Goal: Task Accomplishment & Management: Complete application form

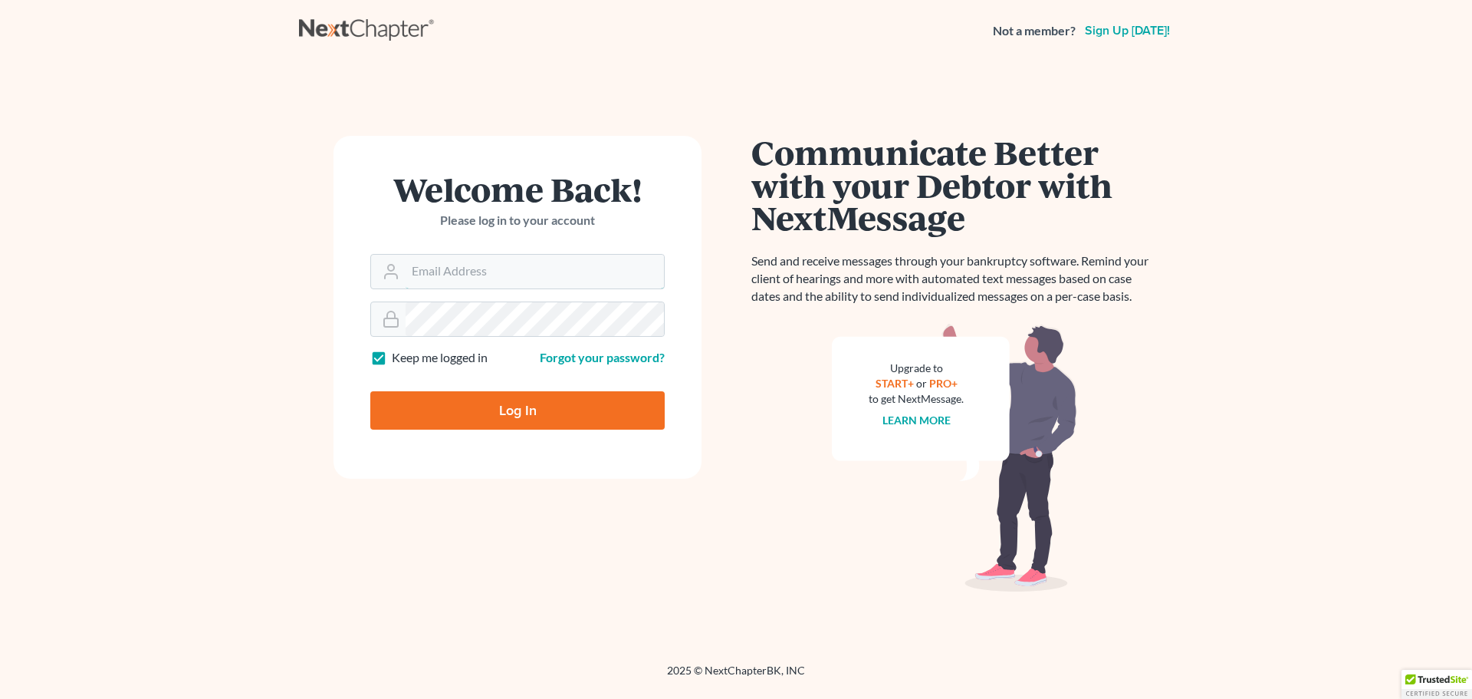
type input "[EMAIL_ADDRESS][DOMAIN_NAME]"
click at [477, 420] on input "Log In" at bounding box center [517, 410] width 294 height 38
type input "Thinking..."
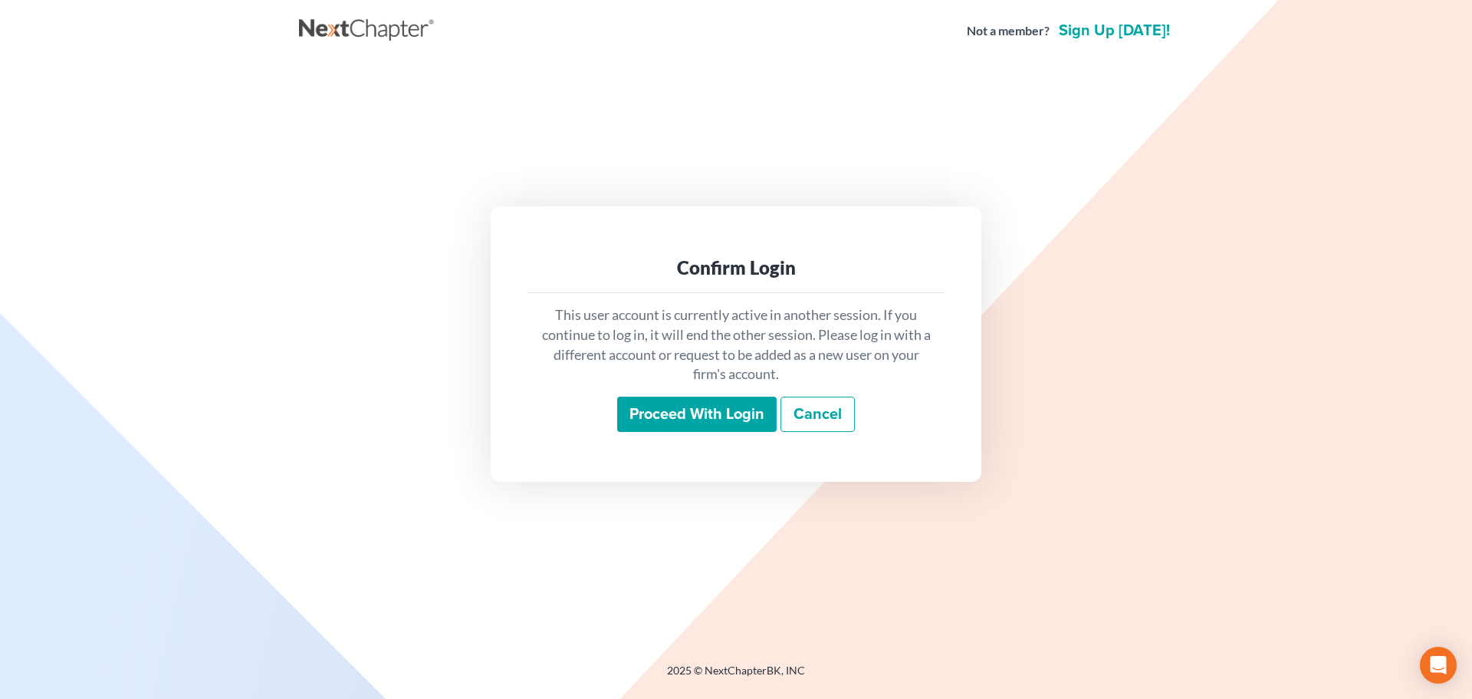
click at [724, 426] on input "Proceed with login" at bounding box center [696, 413] width 159 height 35
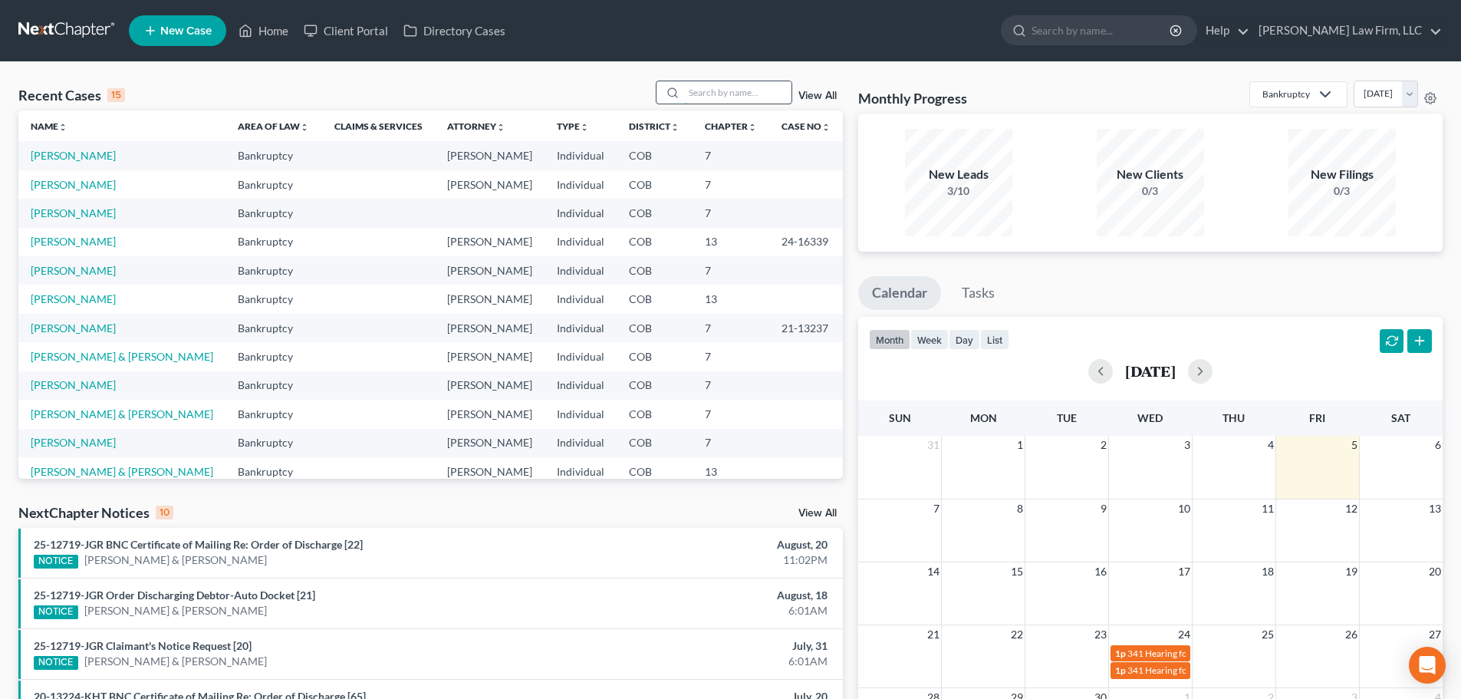
click at [752, 90] on input "search" at bounding box center [737, 92] width 107 height 22
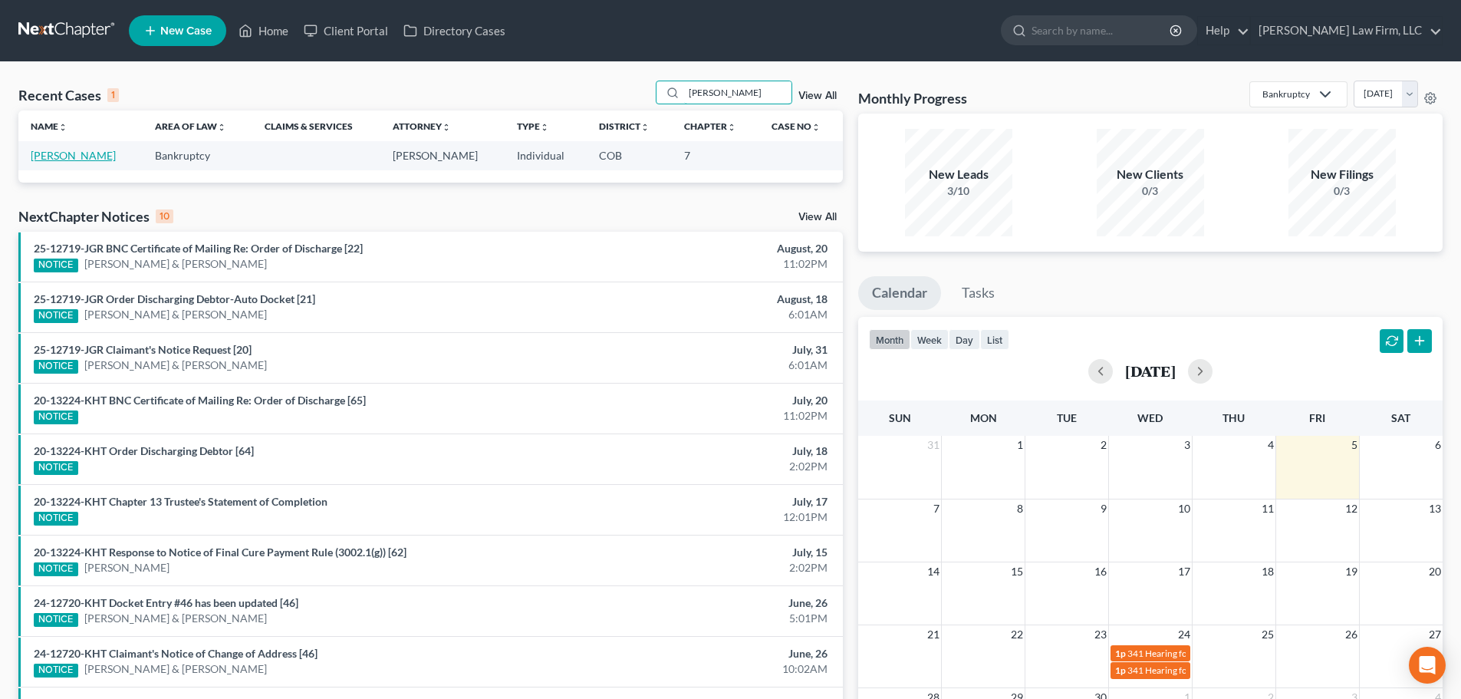
type input "rusk"
click at [104, 154] on link "Ruskaup, Steven" at bounding box center [73, 155] width 85 height 13
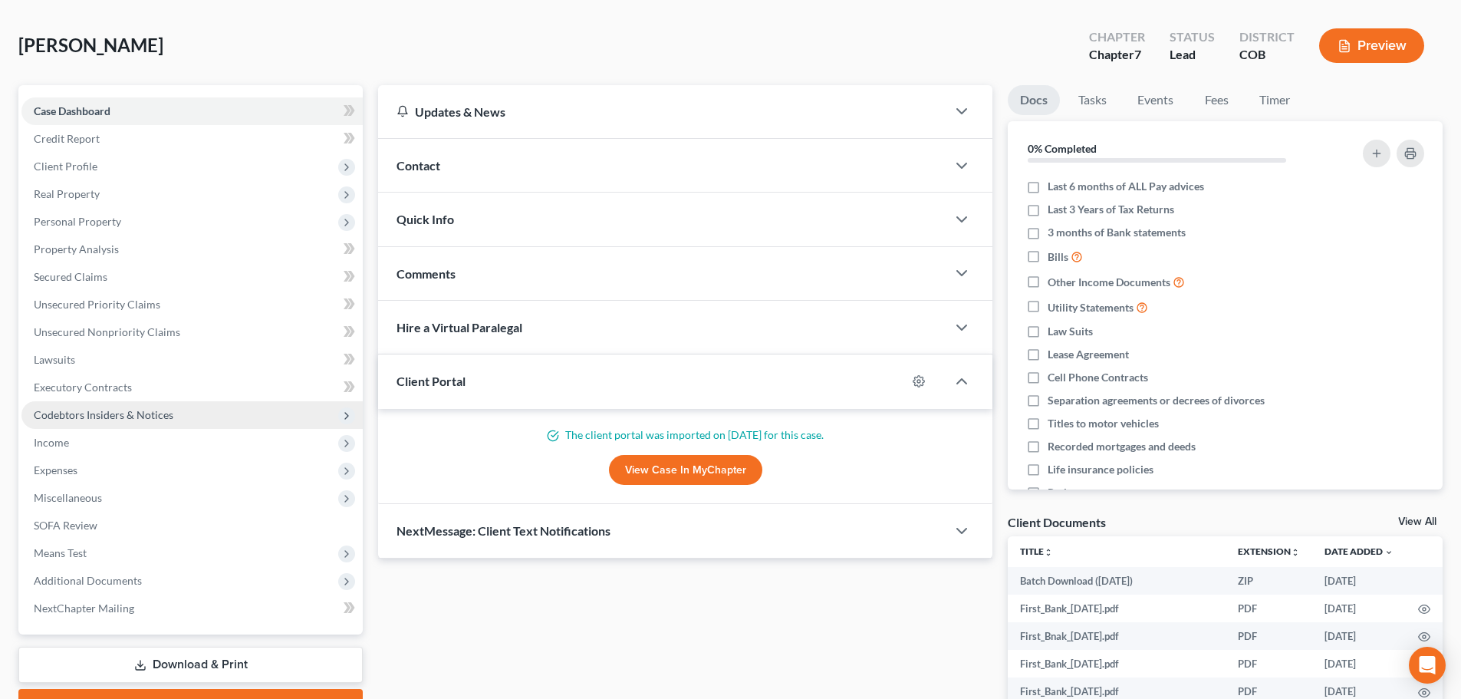
scroll to position [153, 0]
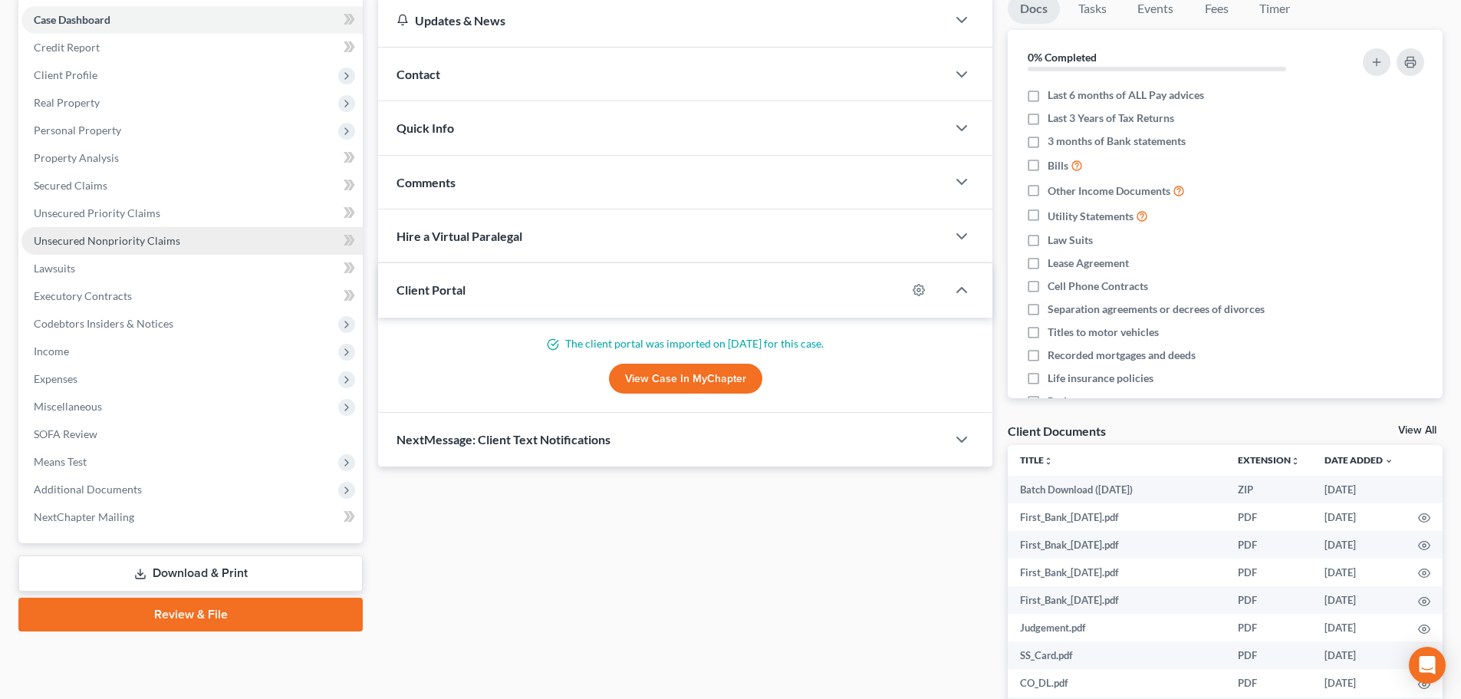
click at [110, 237] on span "Unsecured Nonpriority Claims" at bounding box center [107, 240] width 146 height 13
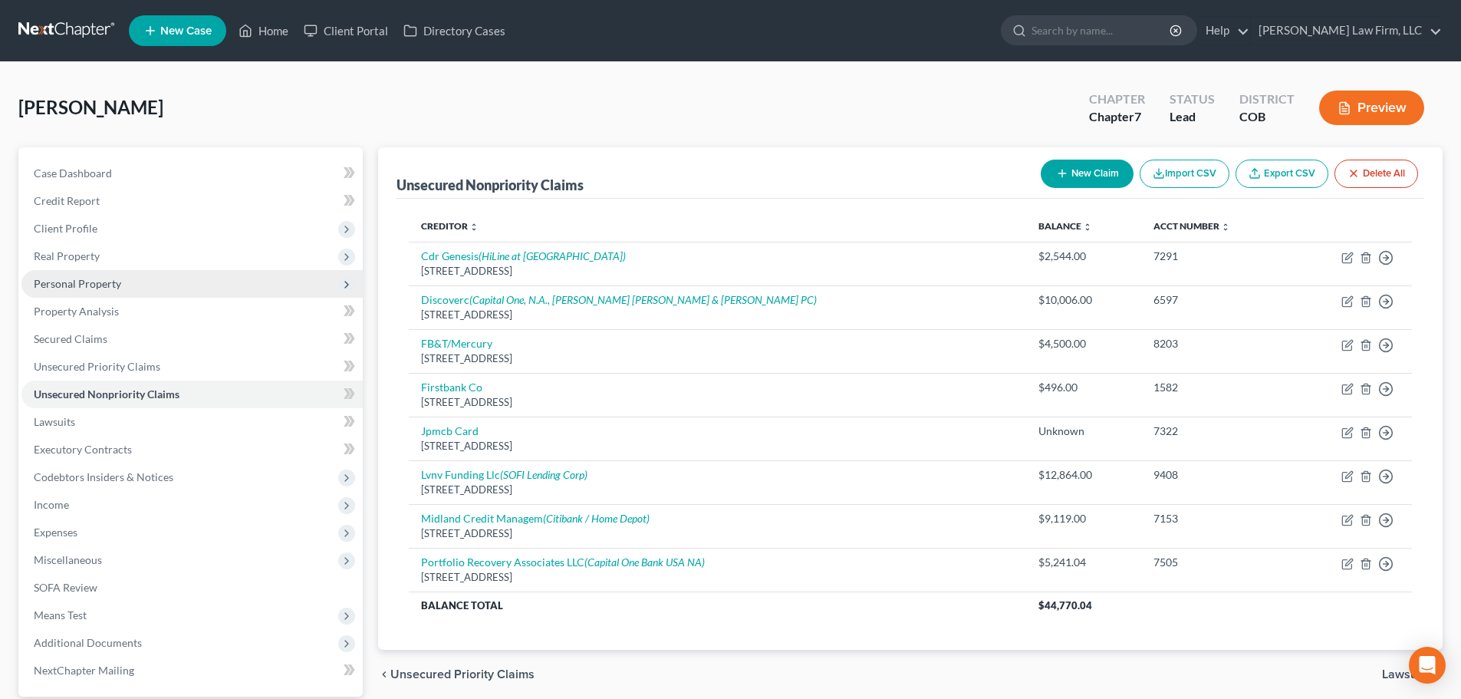
click at [113, 278] on span "Personal Property" at bounding box center [77, 283] width 87 height 13
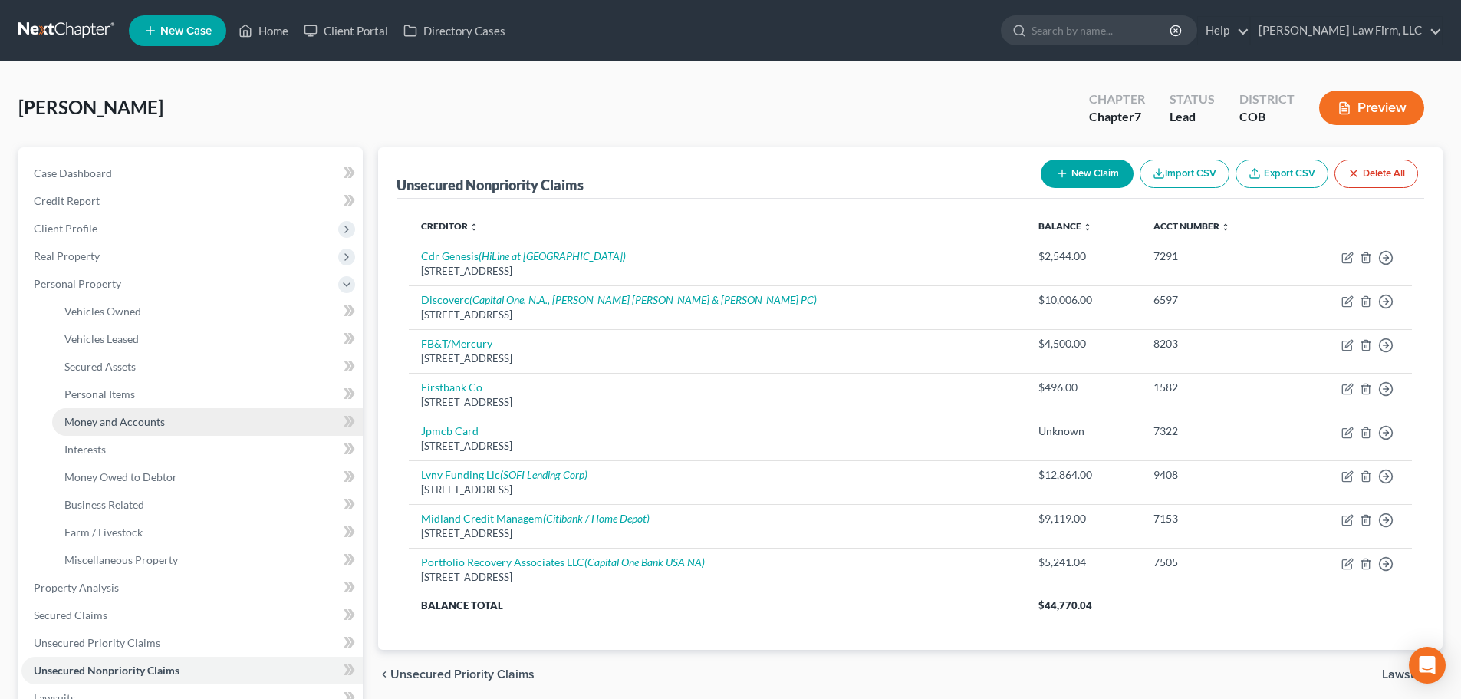
click at [169, 422] on link "Money and Accounts" at bounding box center [207, 422] width 311 height 28
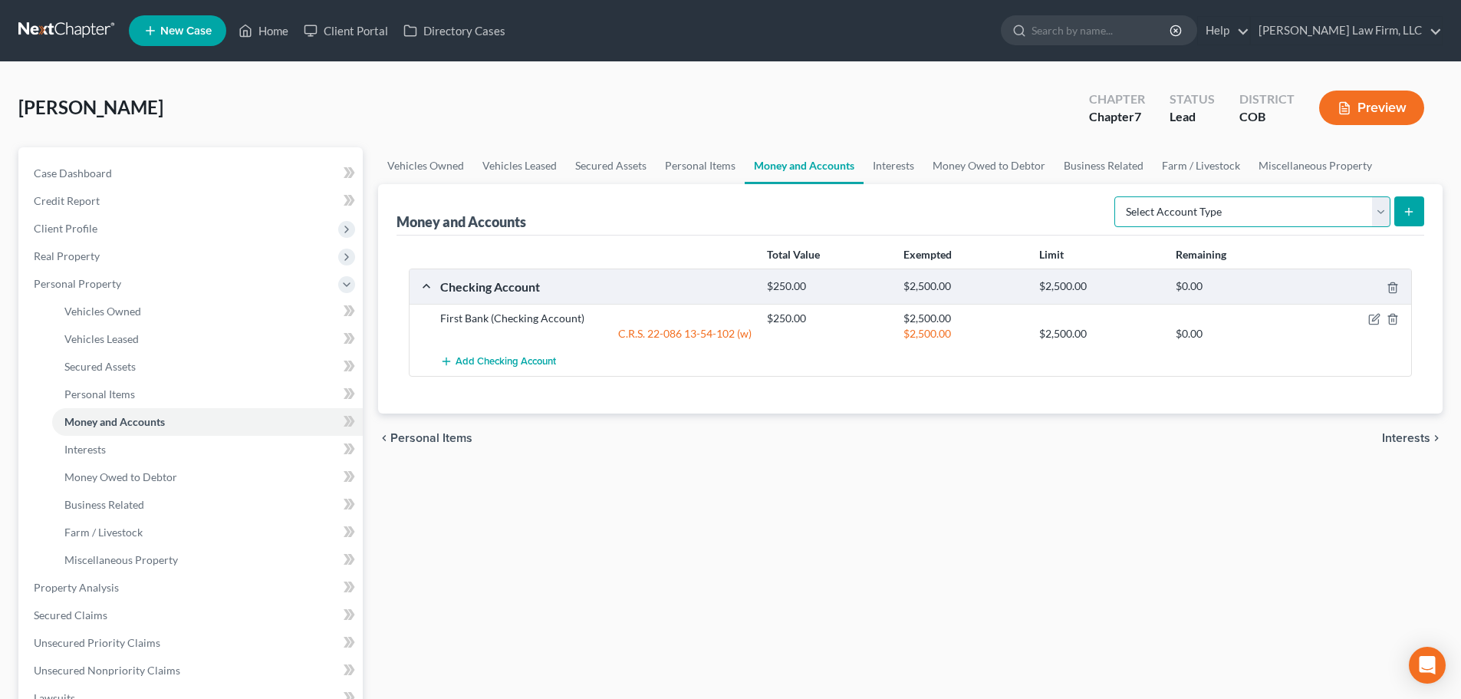
click at [1315, 203] on select "Select Account Type Brokerage Cash on Hand Certificates of Deposit Checking Acc…" at bounding box center [1252, 211] width 276 height 31
click at [1027, 487] on div "Vehicles Owned Vehicles Leased Secured Assets Personal Items Money and Accounts…" at bounding box center [910, 603] width 1080 height 913
click at [1376, 317] on icon "button" at bounding box center [1375, 317] width 7 height 7
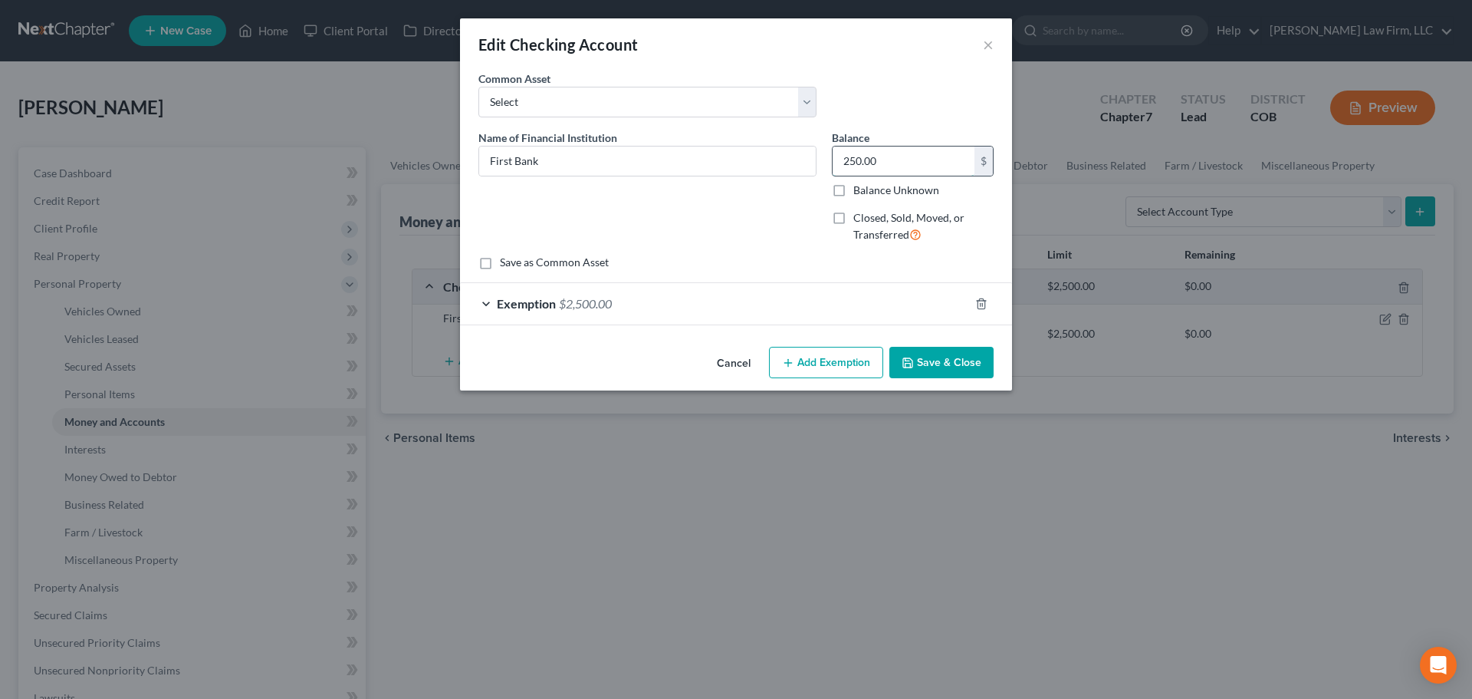
click at [891, 158] on input "250.00" at bounding box center [904, 160] width 142 height 29
click at [748, 251] on div "Name of Financial Institution * First Bank" at bounding box center [647, 193] width 353 height 126
click at [945, 364] on button "Save & Close" at bounding box center [941, 363] width 104 height 32
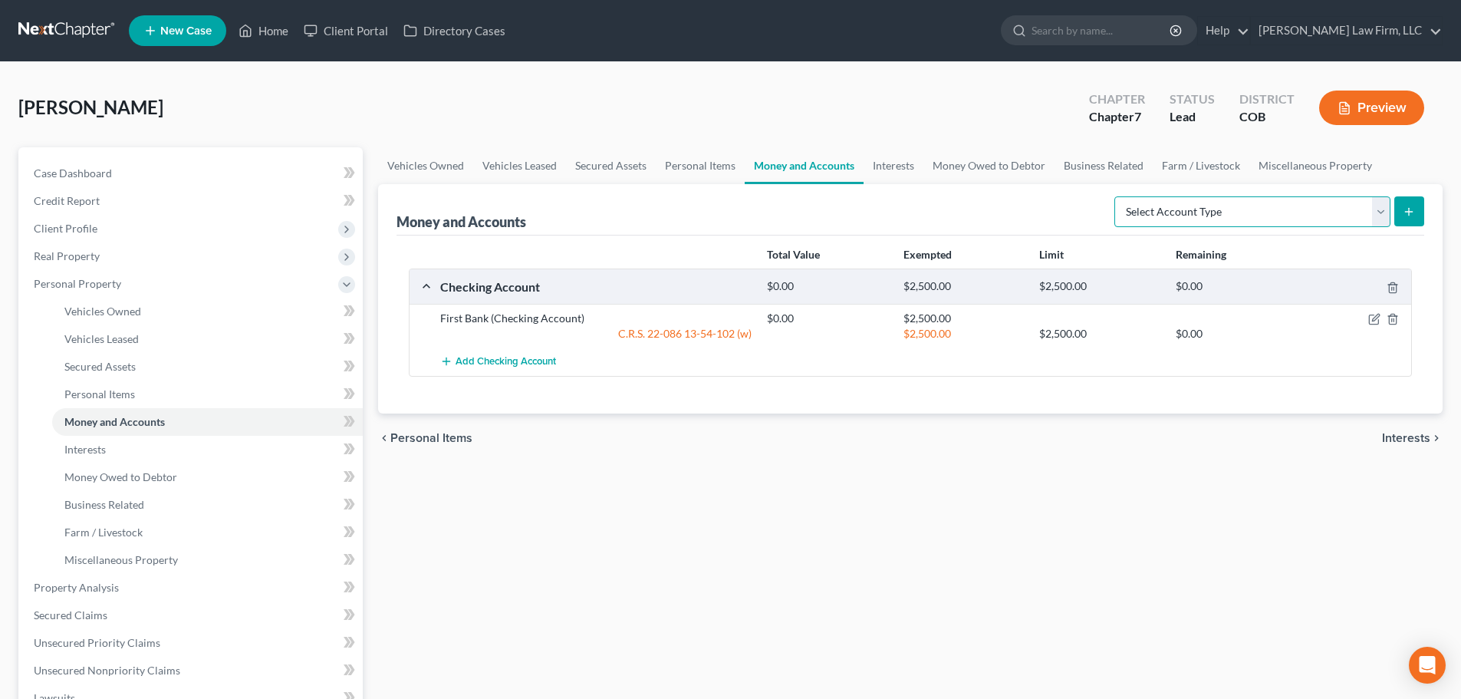
click at [1389, 214] on select "Select Account Type Brokerage Cash on Hand Certificates of Deposit Checking Acc…" at bounding box center [1252, 211] width 276 height 31
select select "cash_on_hand"
click at [1117, 196] on select "Select Account Type Brokerage Cash on Hand Certificates of Deposit Checking Acc…" at bounding box center [1252, 211] width 276 height 31
click at [1409, 211] on line "submit" at bounding box center [1409, 211] width 0 height 7
click at [1412, 218] on button "submit" at bounding box center [1409, 211] width 30 height 30
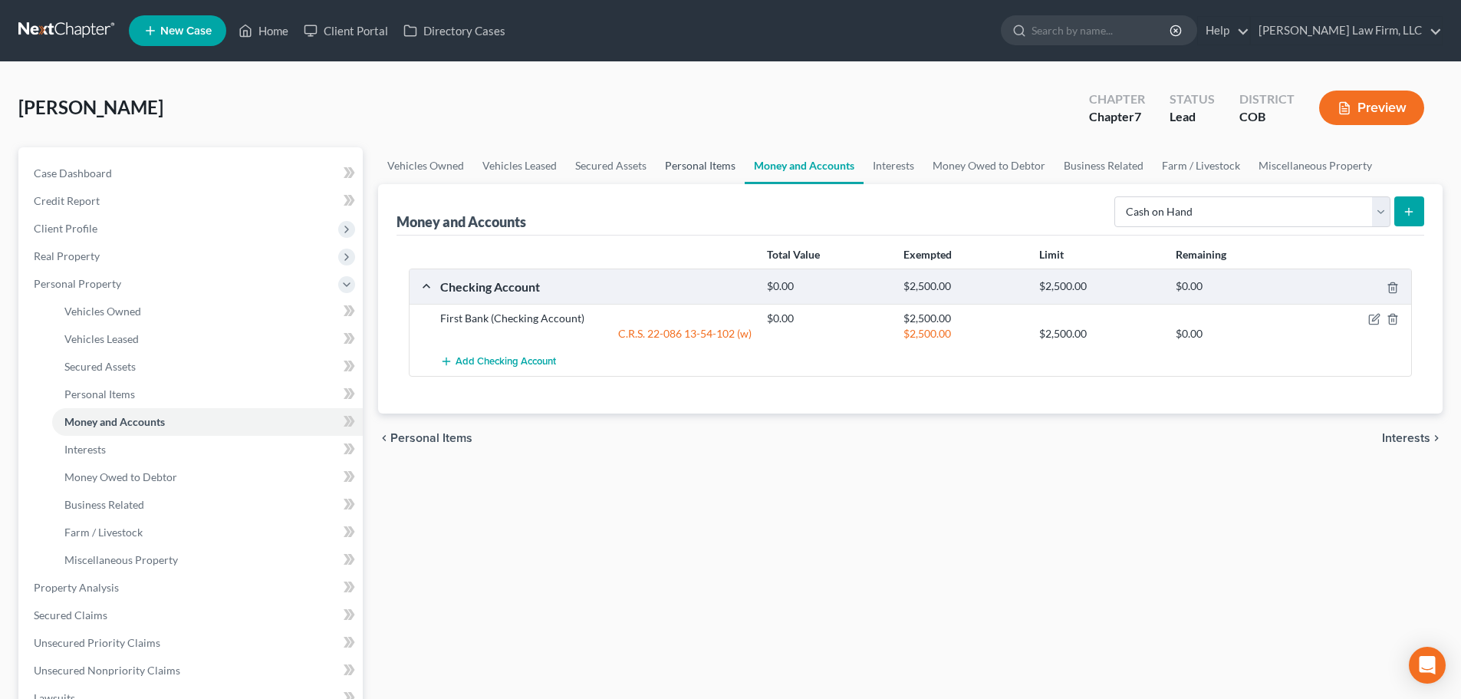
click at [669, 164] on link "Personal Items" at bounding box center [700, 165] width 89 height 37
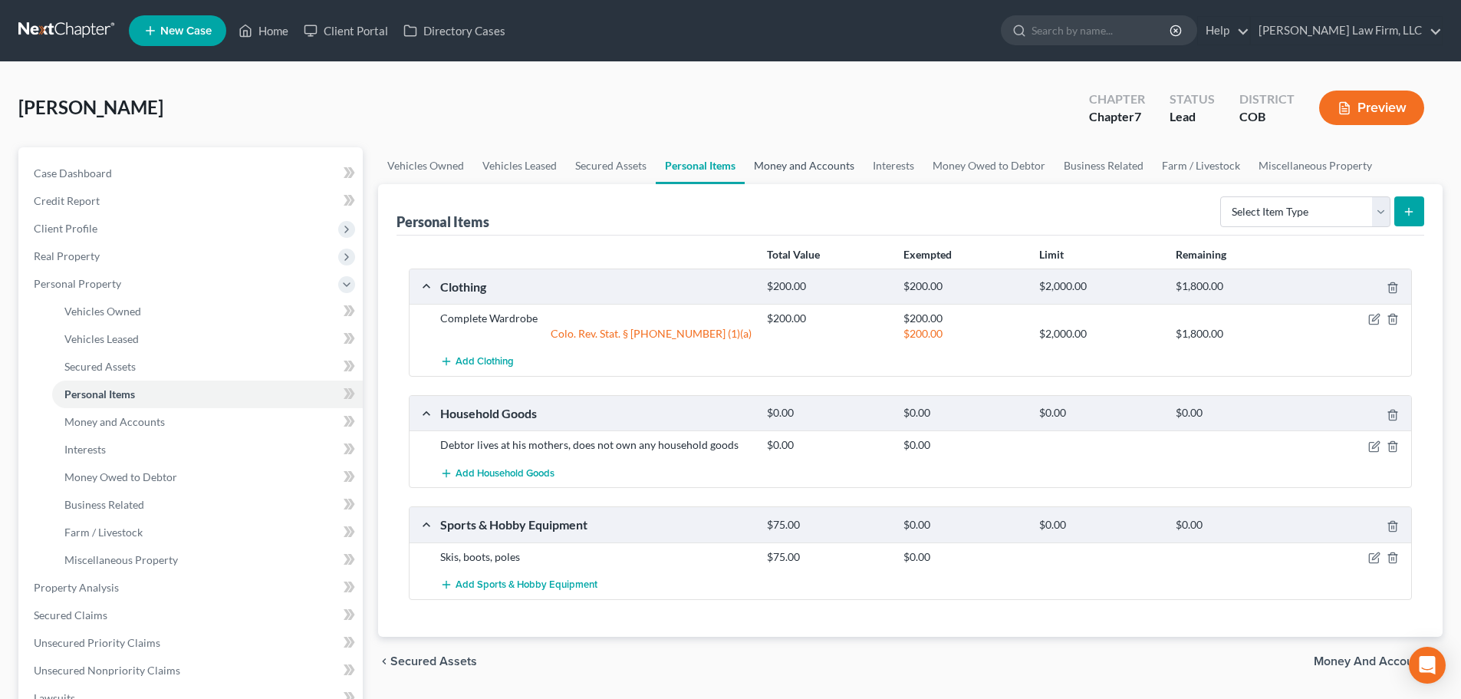
click at [787, 166] on link "Money and Accounts" at bounding box center [804, 165] width 119 height 37
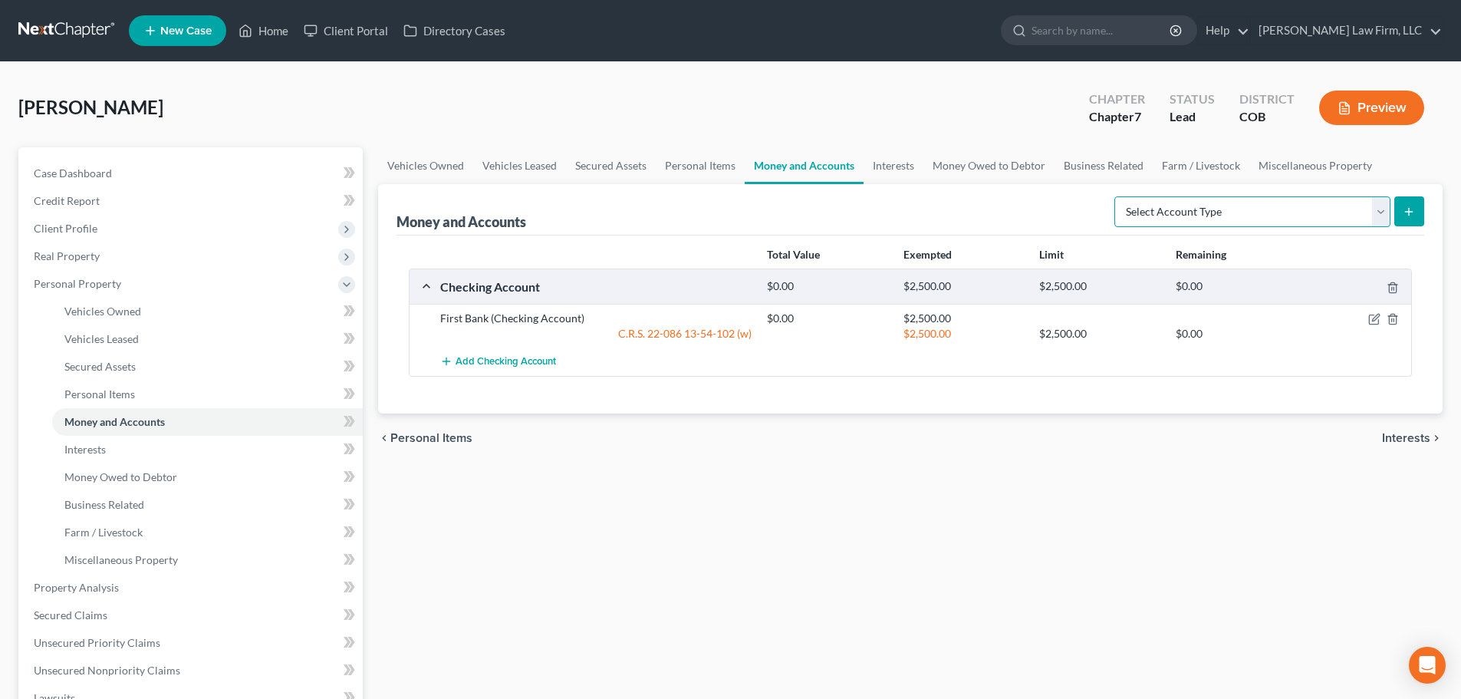
click at [1269, 211] on select "Select Account Type Brokerage Cash on Hand Certificates of Deposit Checking Acc…" at bounding box center [1252, 211] width 276 height 31
select select "cash_on_hand"
click at [1117, 196] on select "Select Account Type Brokerage Cash on Hand Certificates of Deposit Checking Acc…" at bounding box center [1252, 211] width 276 height 31
click at [1410, 212] on line "submit" at bounding box center [1408, 212] width 7 height 0
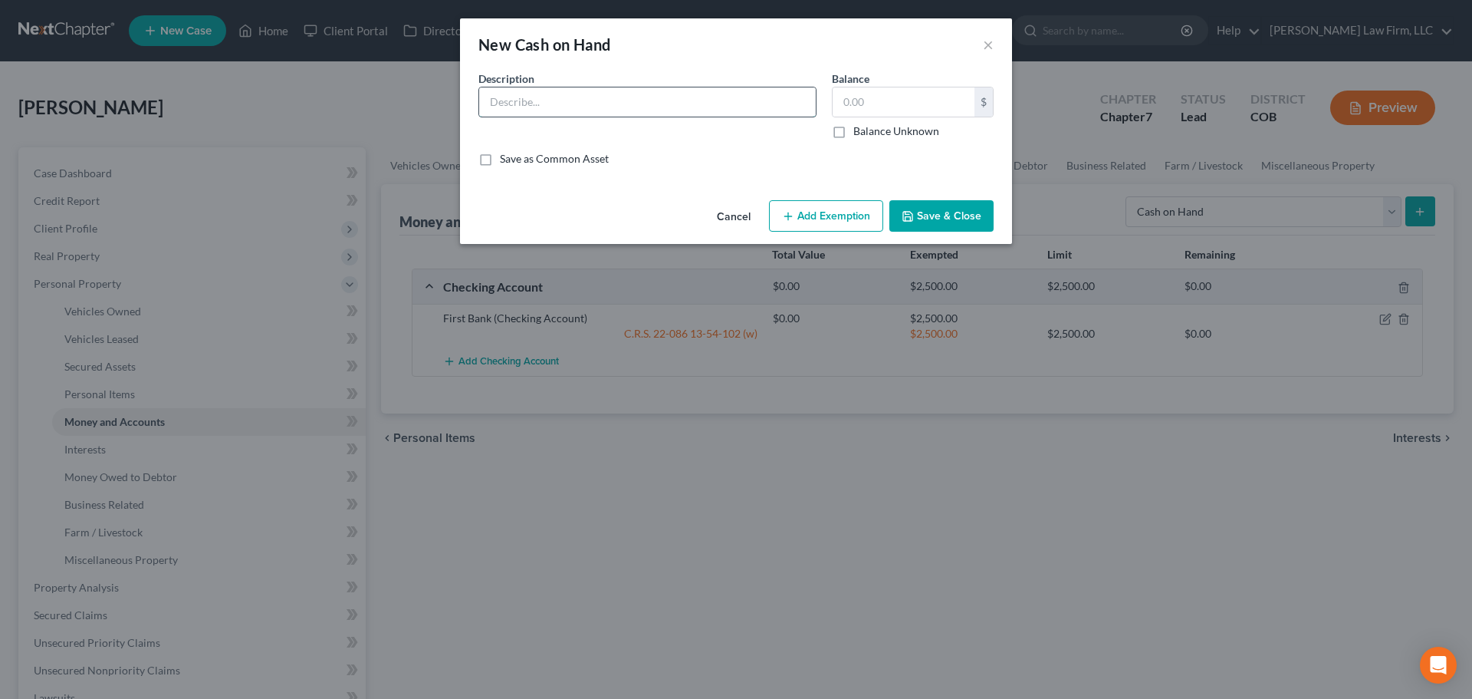
click at [704, 108] on input "text" at bounding box center [647, 101] width 337 height 29
type input "Cash on hand"
type input "20.00"
click at [775, 209] on button "Add Exemption" at bounding box center [826, 216] width 114 height 32
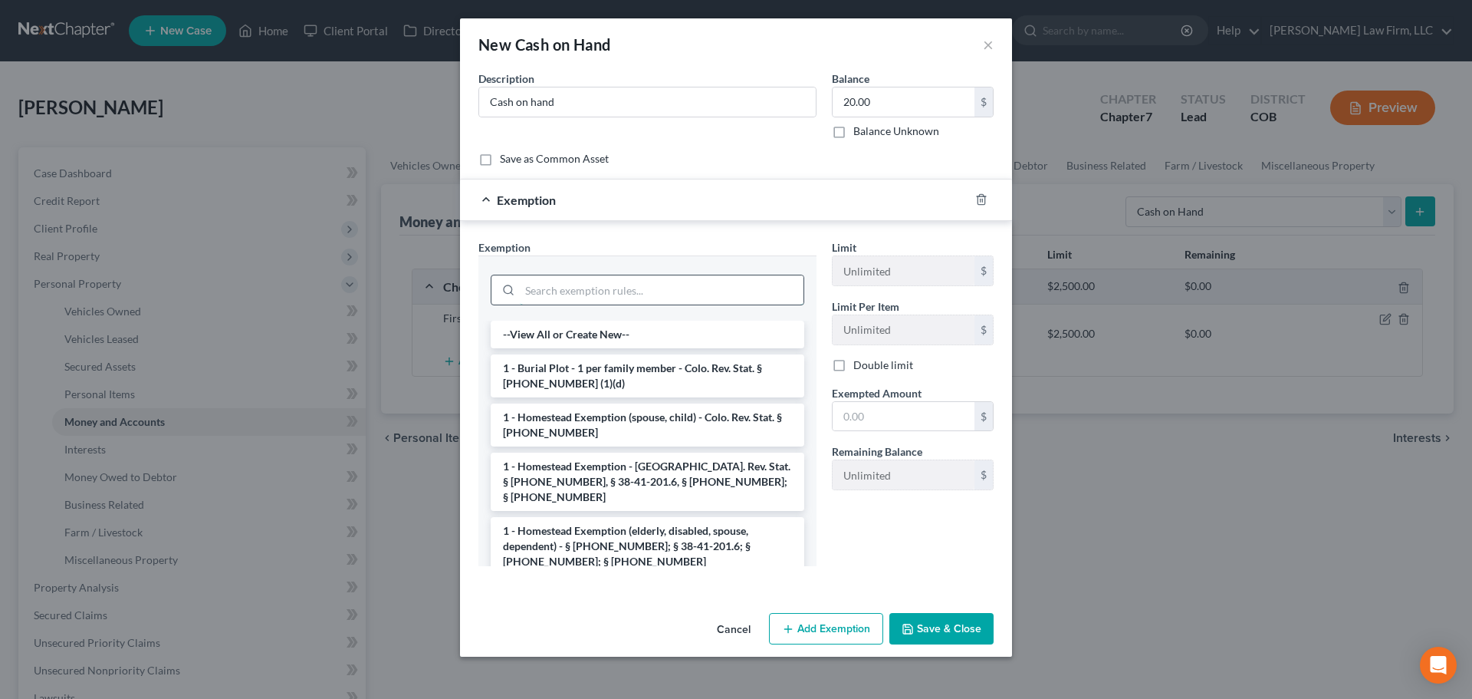
click at [623, 302] on input "search" at bounding box center [662, 289] width 284 height 29
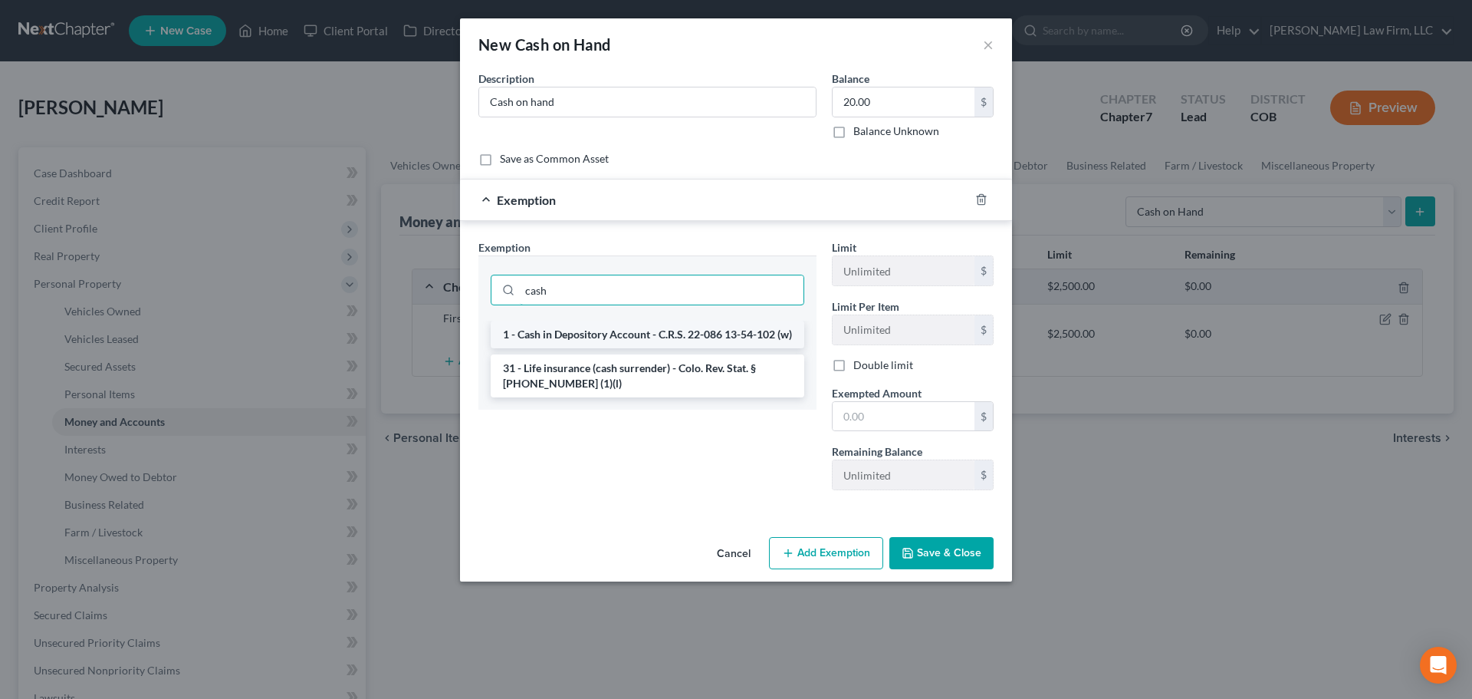
type input "cash"
click at [699, 335] on li "1 - Cash in Depository Account - C.R.S. 22-086 13-54-102 (w)" at bounding box center [648, 335] width 314 height 28
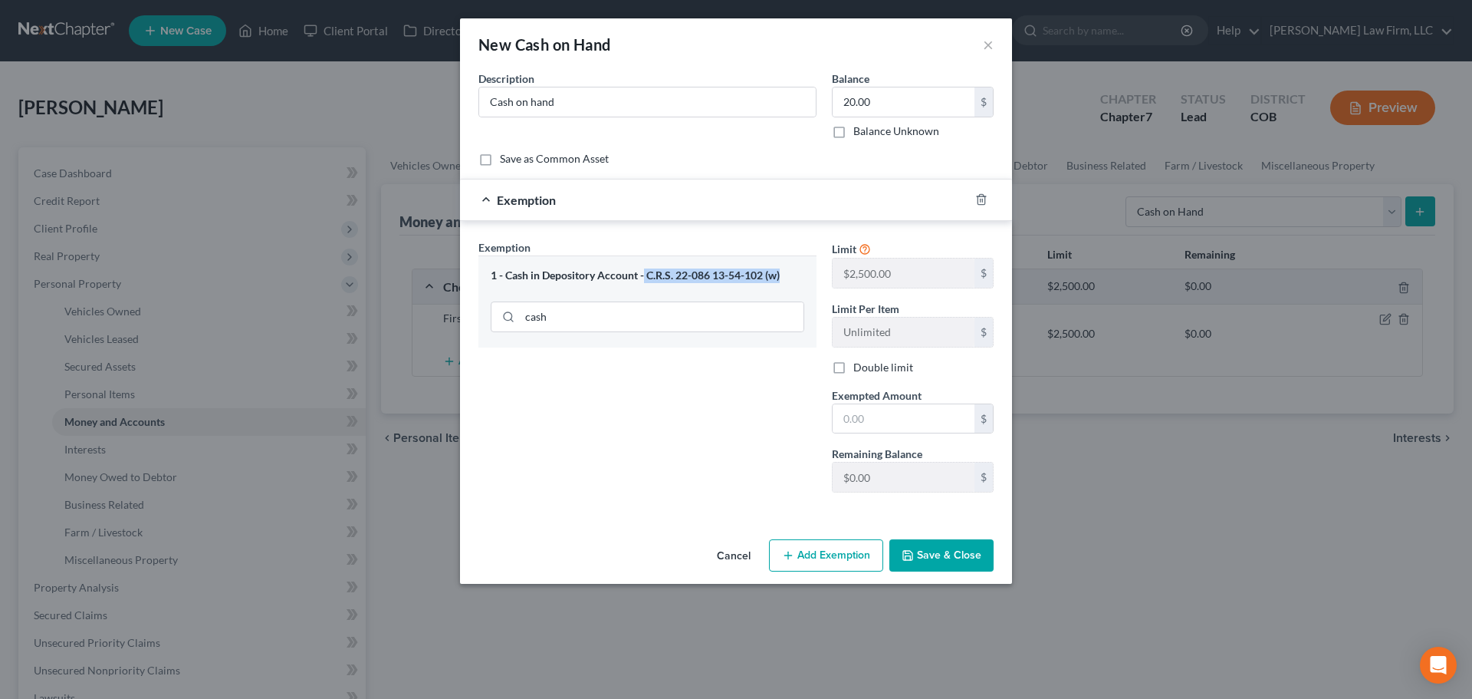
drag, startPoint x: 786, startPoint y: 270, endPoint x: 645, endPoint y: 281, distance: 141.5
click at [645, 281] on div "1 - Cash in Depository Account - C.R.S. 22-086 13-54-102 (w)" at bounding box center [648, 275] width 314 height 15
copy div "C.R.S. 22-086 13-54-102 (w)"
click at [978, 193] on icon "button" at bounding box center [981, 199] width 12 height 12
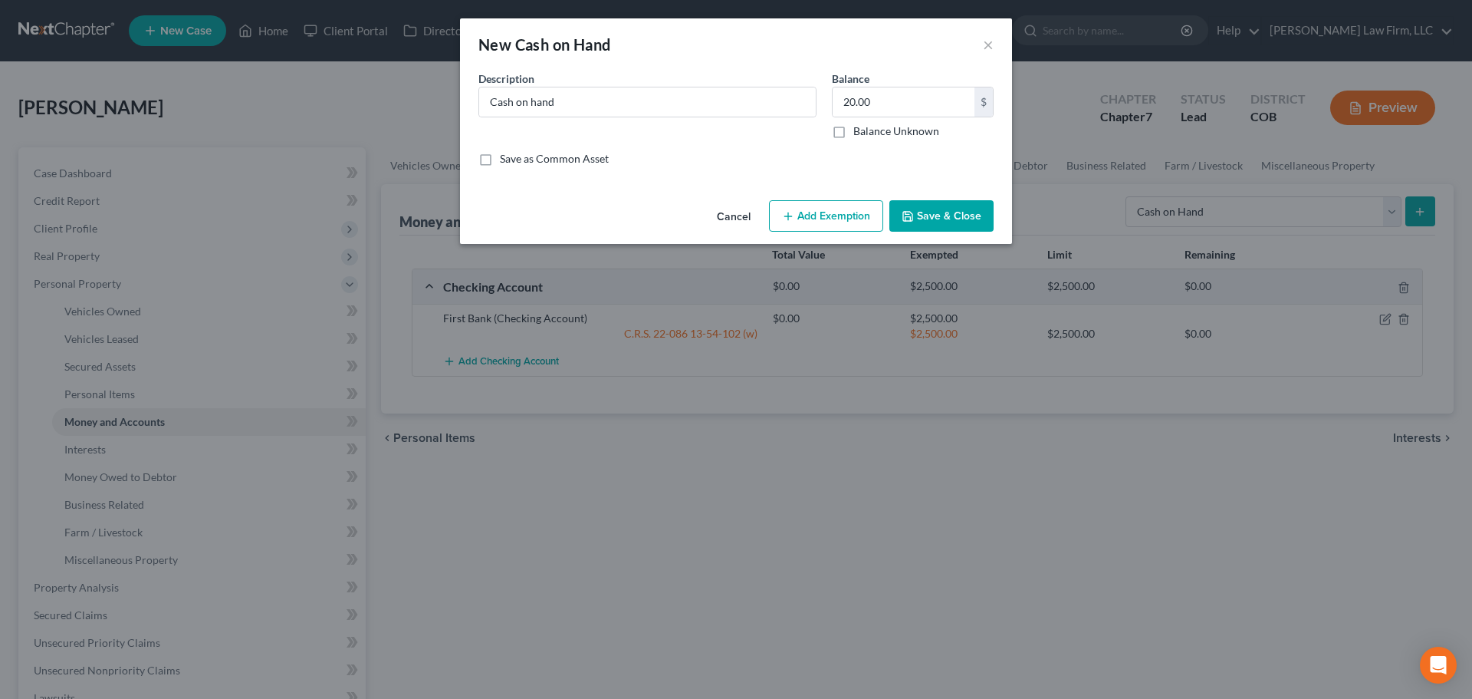
click at [949, 218] on button "Save & Close" at bounding box center [941, 216] width 104 height 32
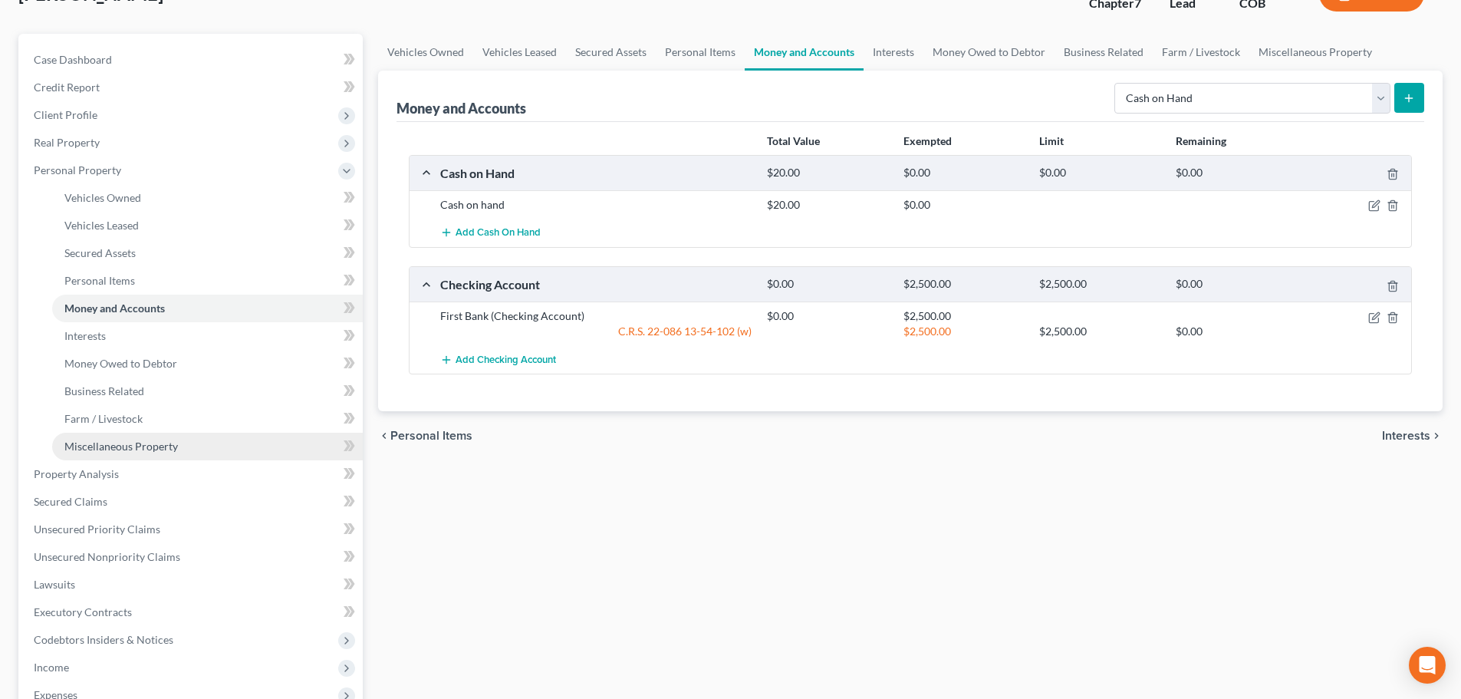
scroll to position [383, 0]
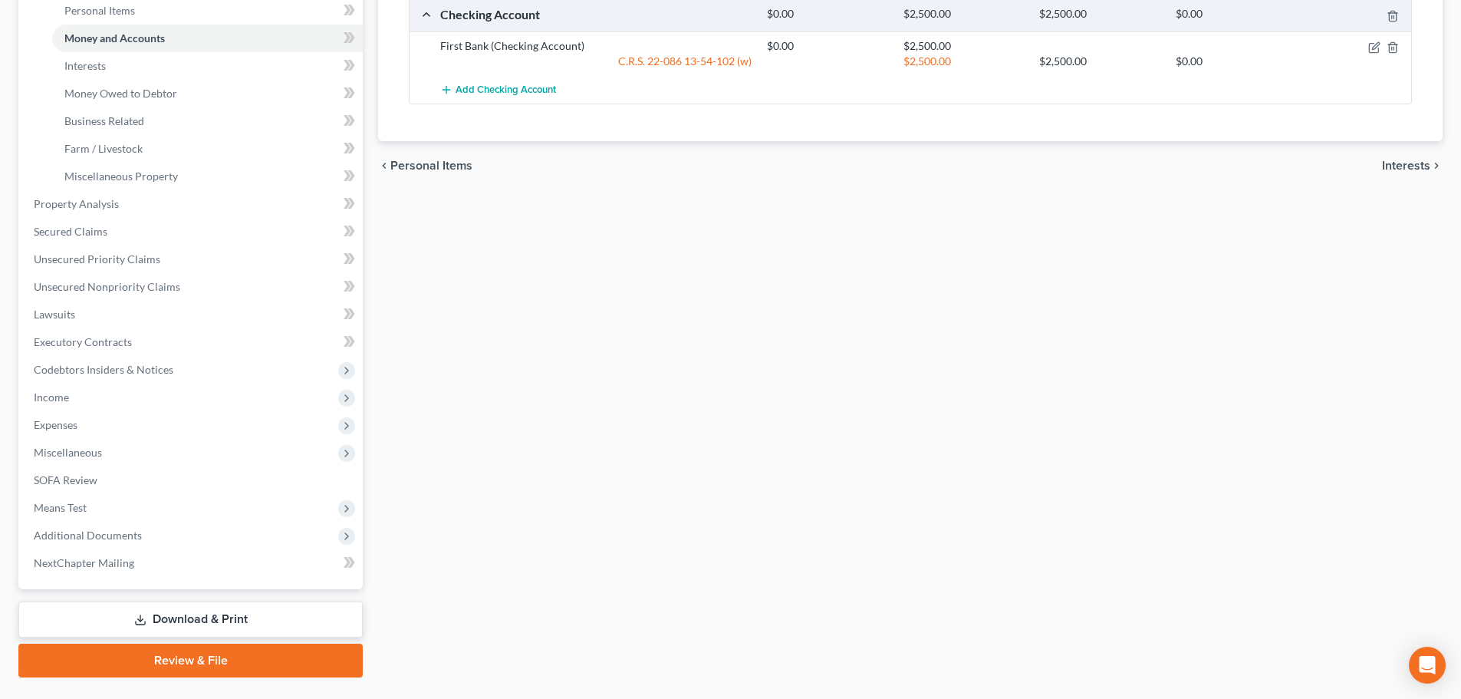
click at [146, 658] on link "Review & File" at bounding box center [190, 660] width 344 height 34
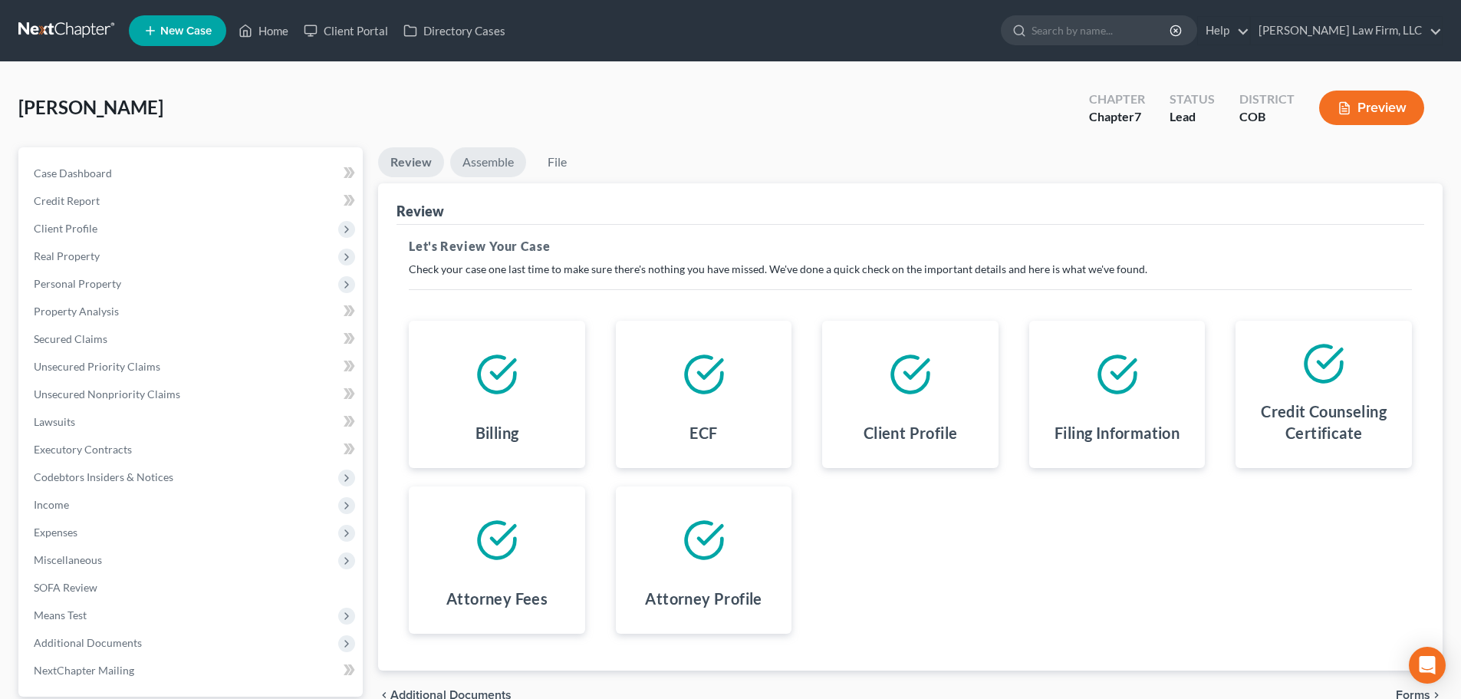
click at [474, 157] on link "Assemble" at bounding box center [488, 162] width 76 height 30
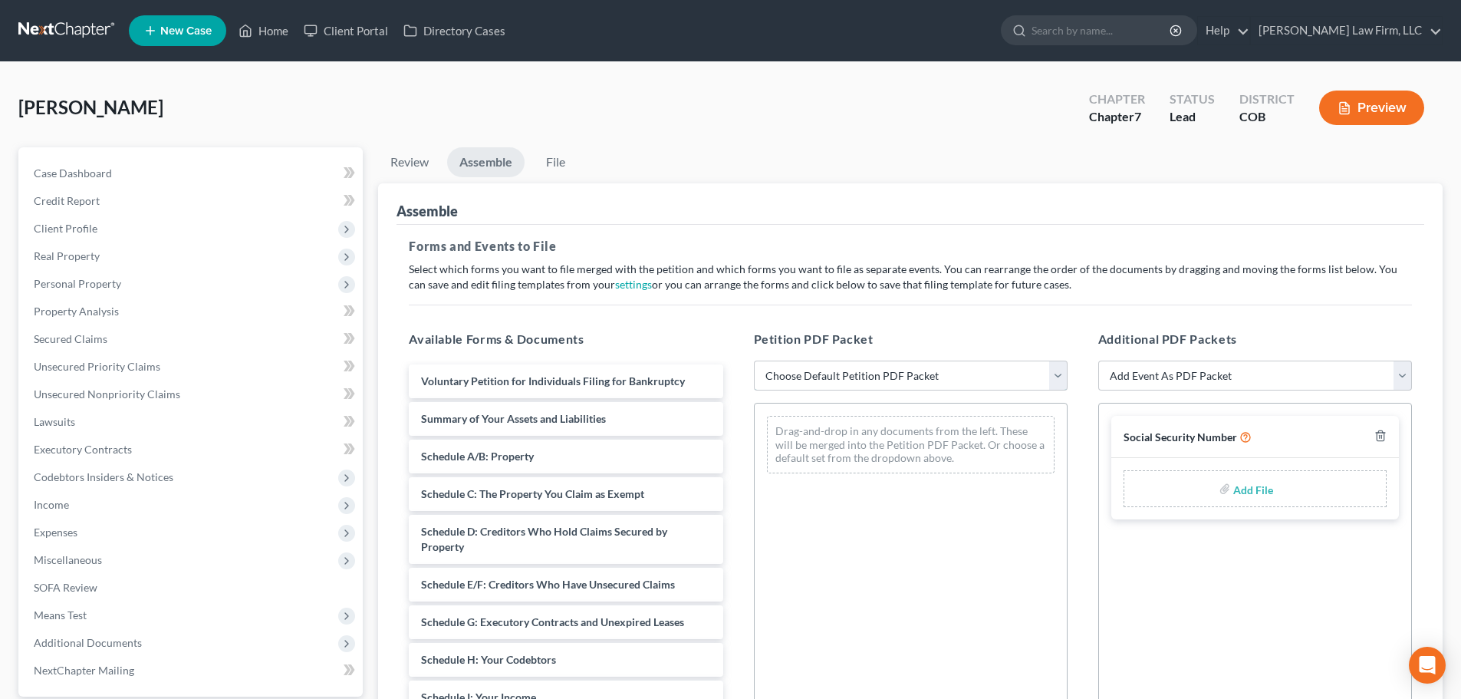
click at [787, 368] on select "Choose Default Petition PDF Packet Emergency Filing (Voluntary Petition and Cre…" at bounding box center [911, 375] width 314 height 31
select select "5"
click at [754, 360] on select "Choose Default Petition PDF Packet Emergency Filing (Voluntary Petition and Cre…" at bounding box center [911, 375] width 314 height 31
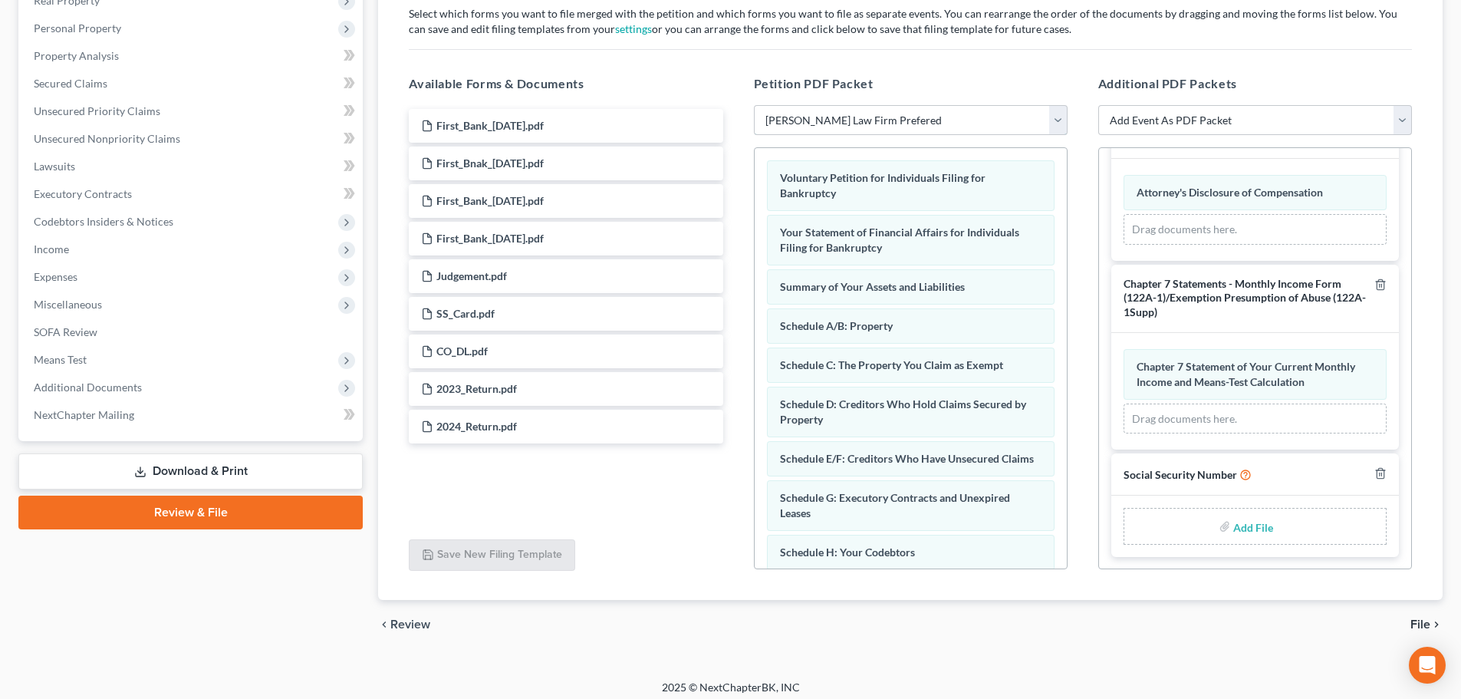
scroll to position [264, 0]
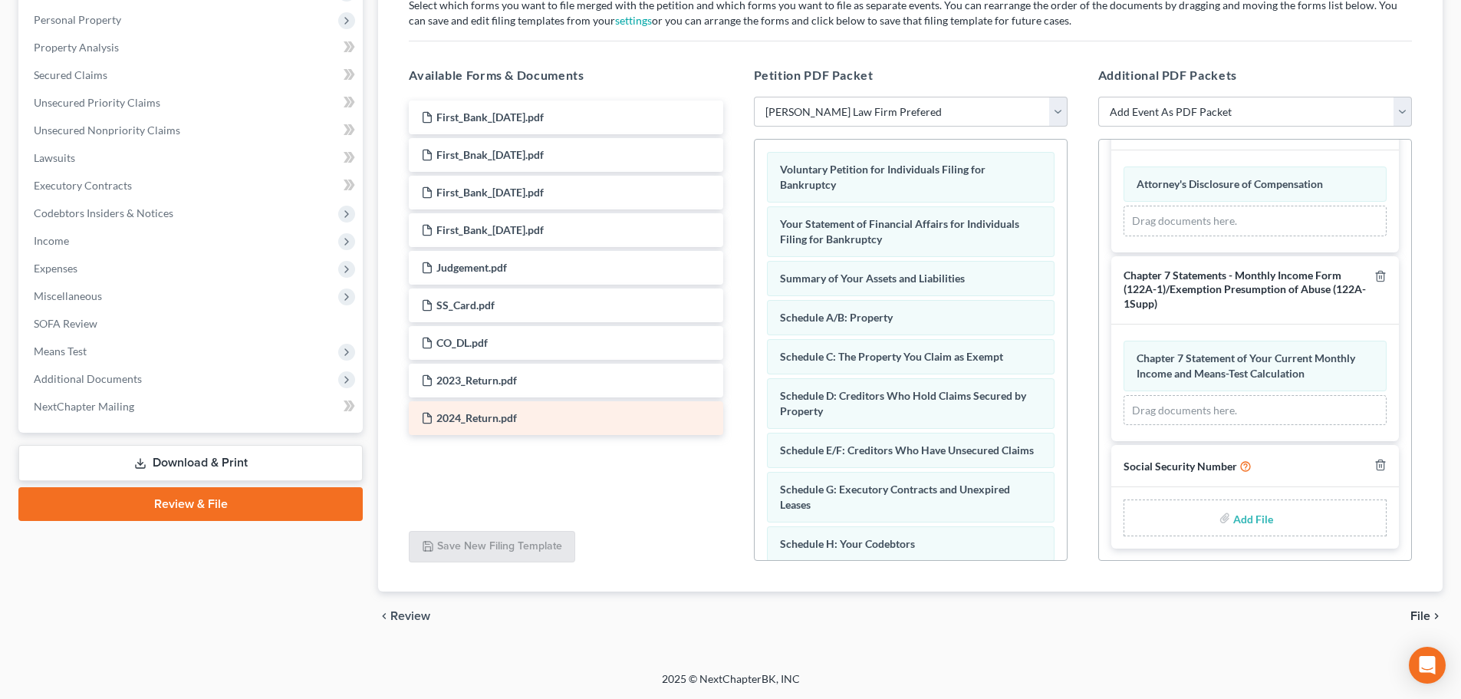
click at [621, 416] on div "First_Bank_4-21-2025.pdf First_Bnak_5-20-2025.pdf First_Bank_6-20-2025.pdf Firs…" at bounding box center [565, 267] width 338 height 334
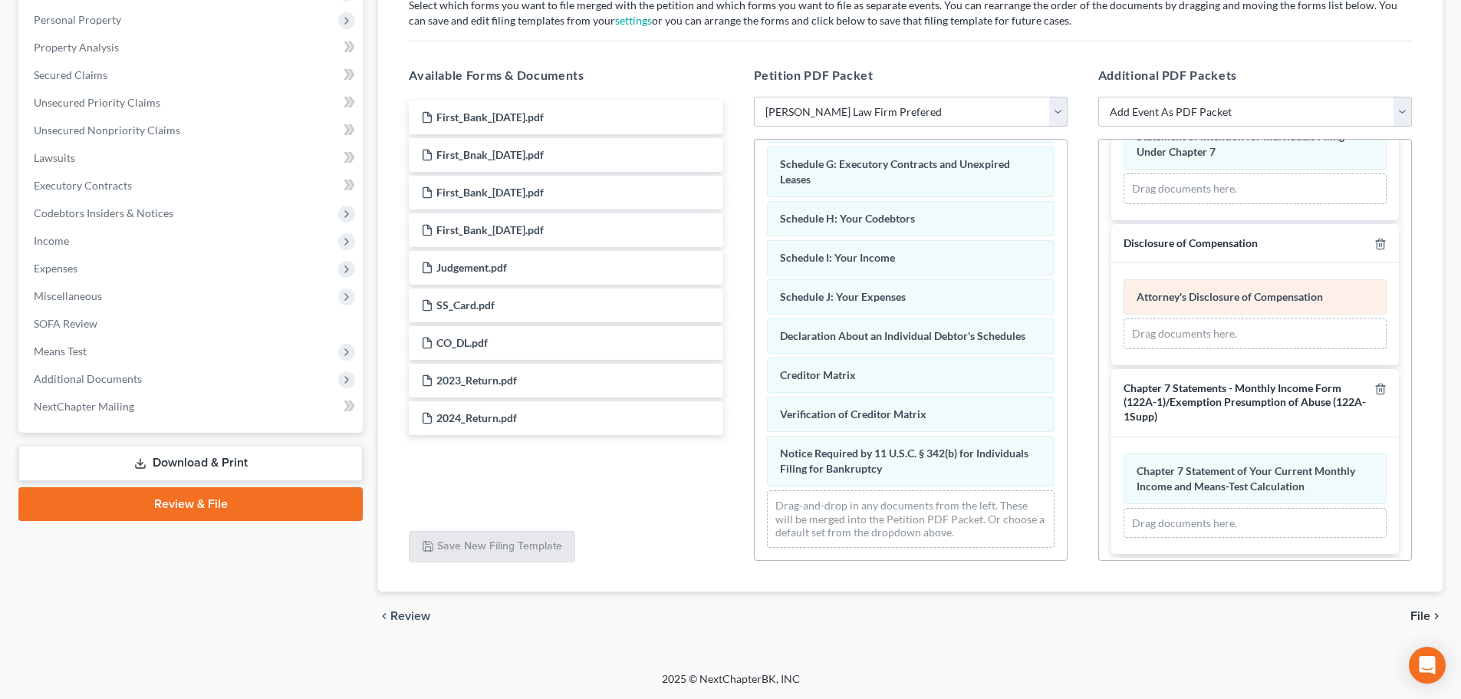
scroll to position [202, 0]
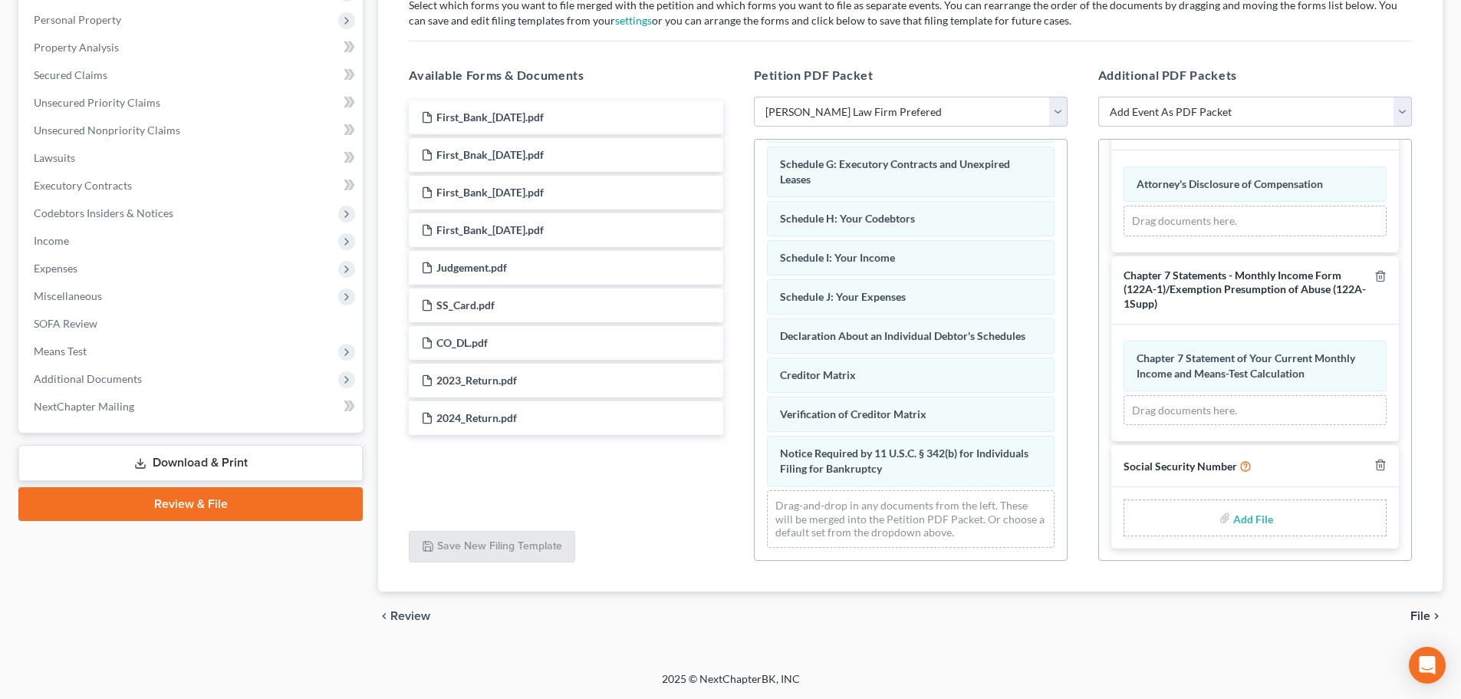
click at [1210, 523] on div "Add File" at bounding box center [1254, 517] width 263 height 37
click at [1233, 515] on label "Add File" at bounding box center [1254, 520] width 43 height 28
click at [1237, 519] on input "file" at bounding box center [1251, 518] width 37 height 28
type input "C:\fakepath\2025-09-03 Signed SSN.pdf"
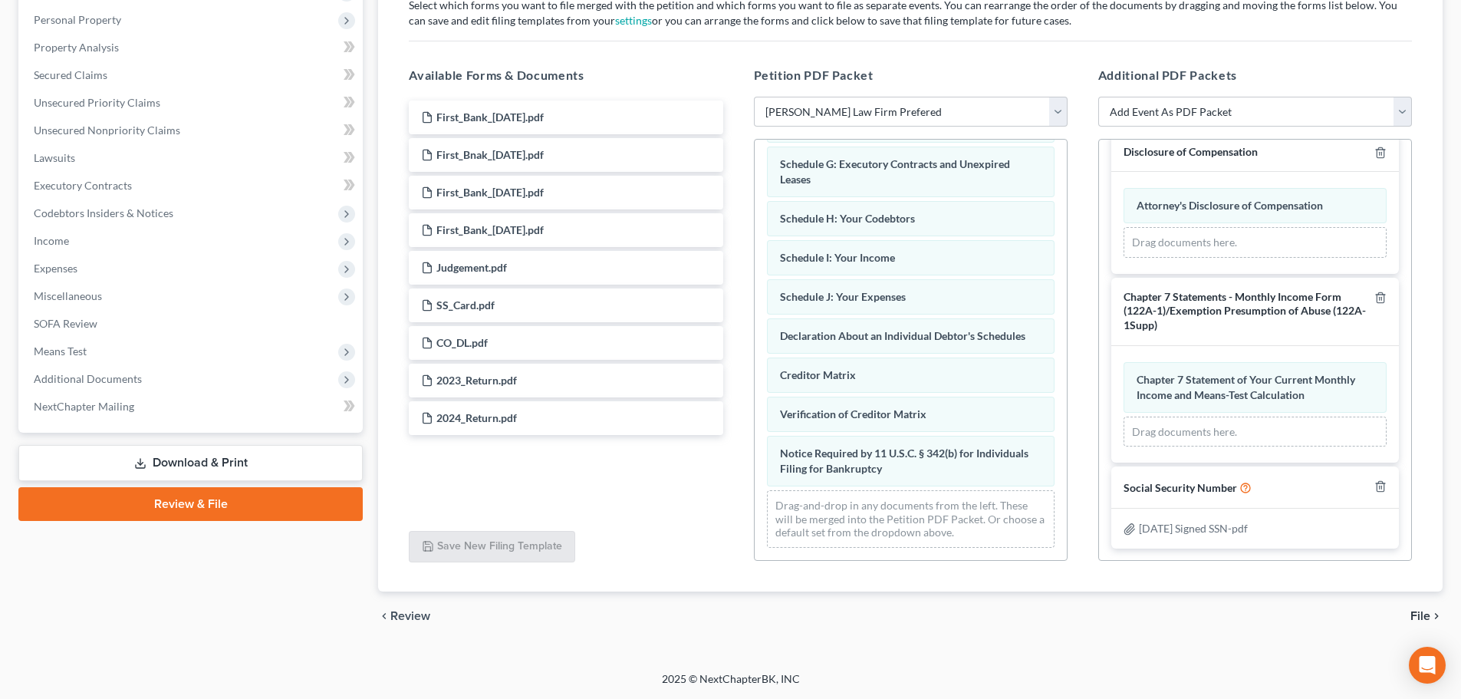
click at [616, 468] on div "First_Bank_4-21-2025.pdf First_Bnak_5-20-2025.pdf First_Bank_6-20-2025.pdf Firs…" at bounding box center [565, 308] width 338 height 422
click at [166, 375] on span "Additional Documents" at bounding box center [191, 379] width 341 height 28
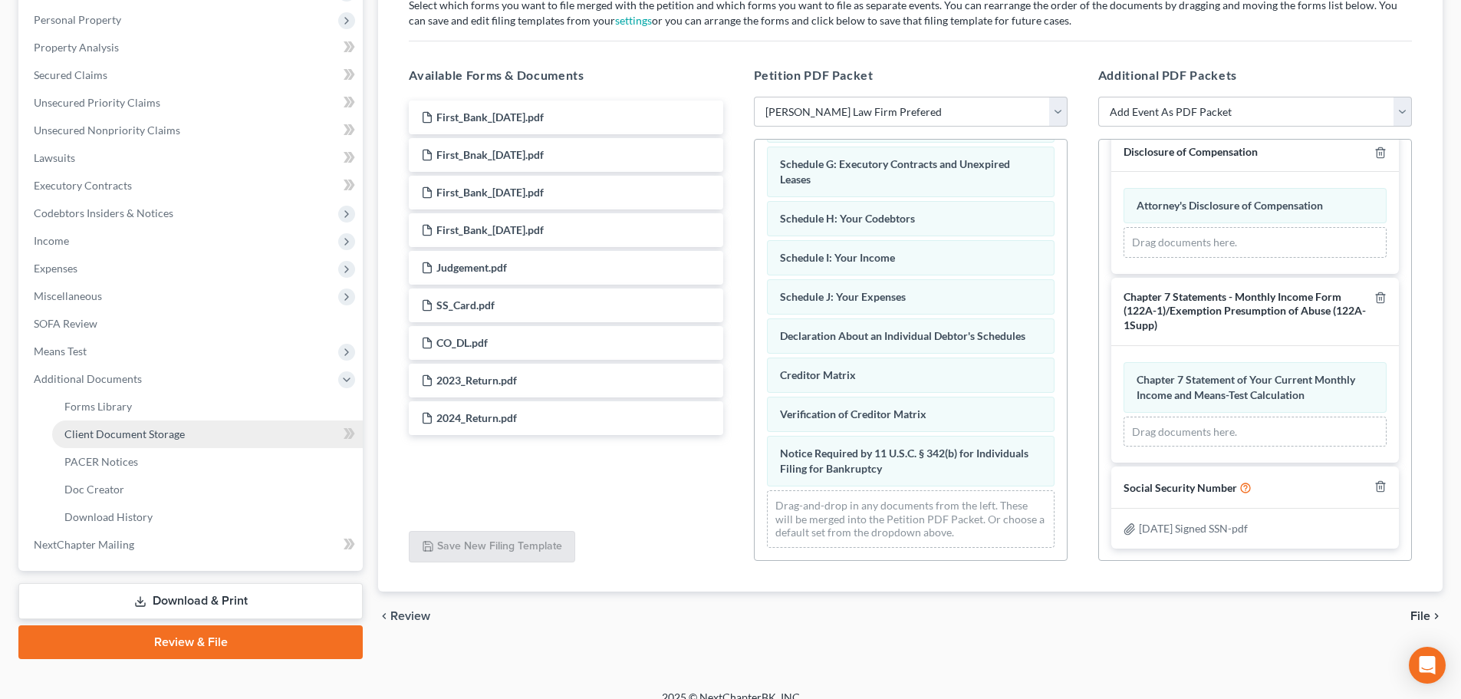
click at [129, 441] on link "Client Document Storage" at bounding box center [207, 434] width 311 height 28
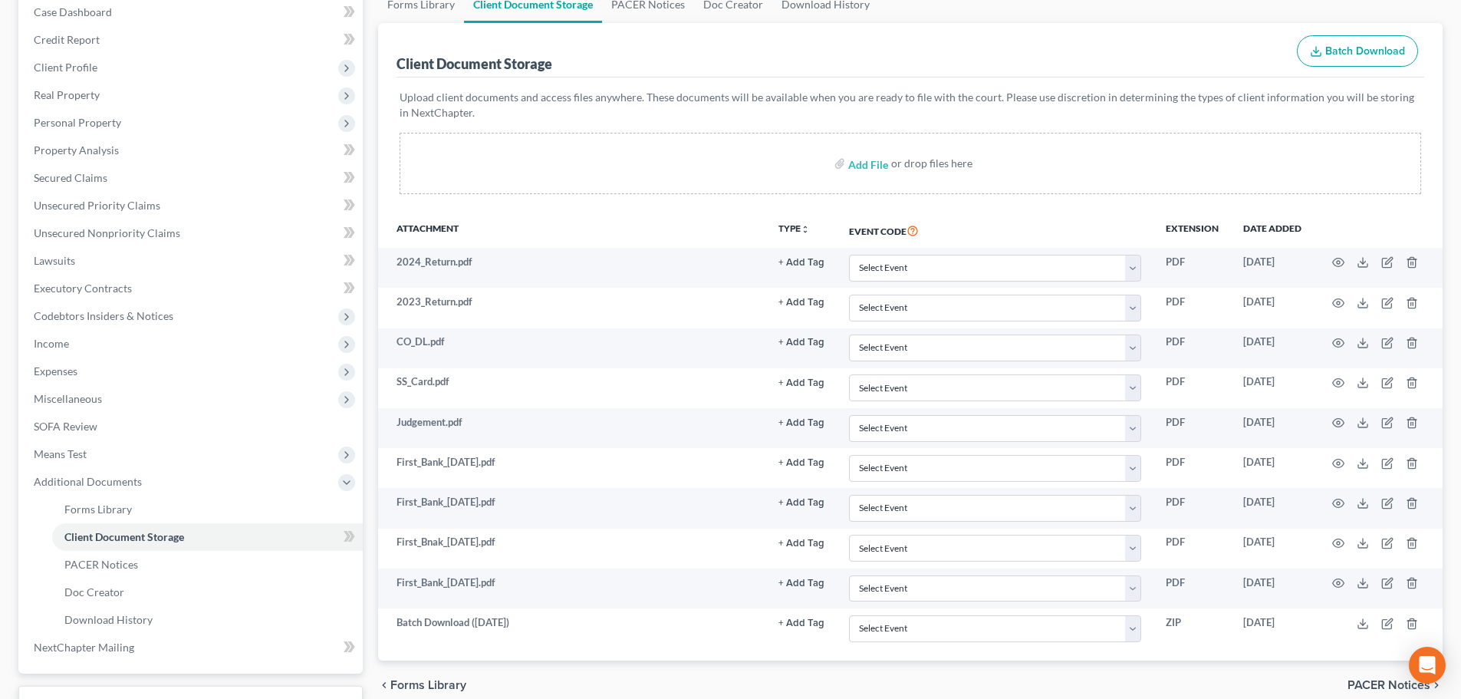
scroll to position [52, 0]
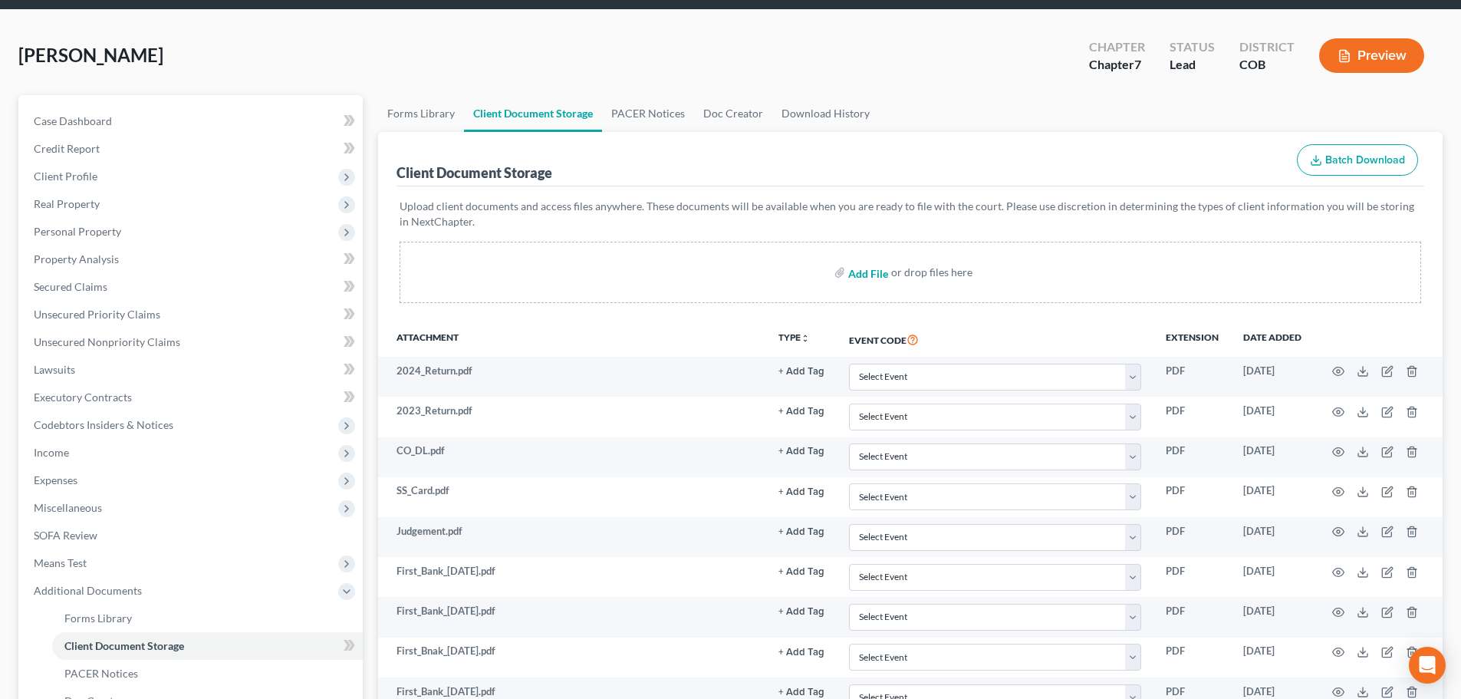
click at [857, 275] on input "file" at bounding box center [866, 272] width 37 height 28
type input "C:\fakepath\13858-CO-CC-039991503.pdf"
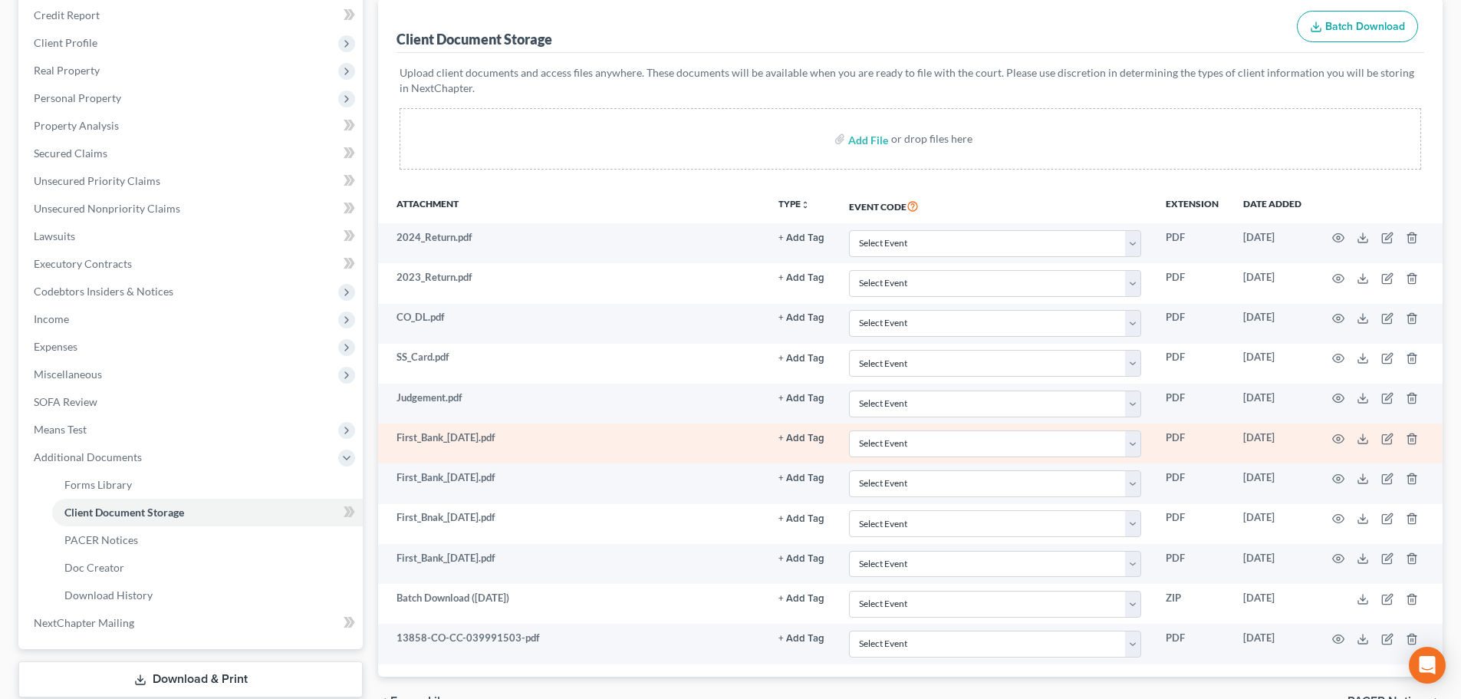
scroll to position [282, 0]
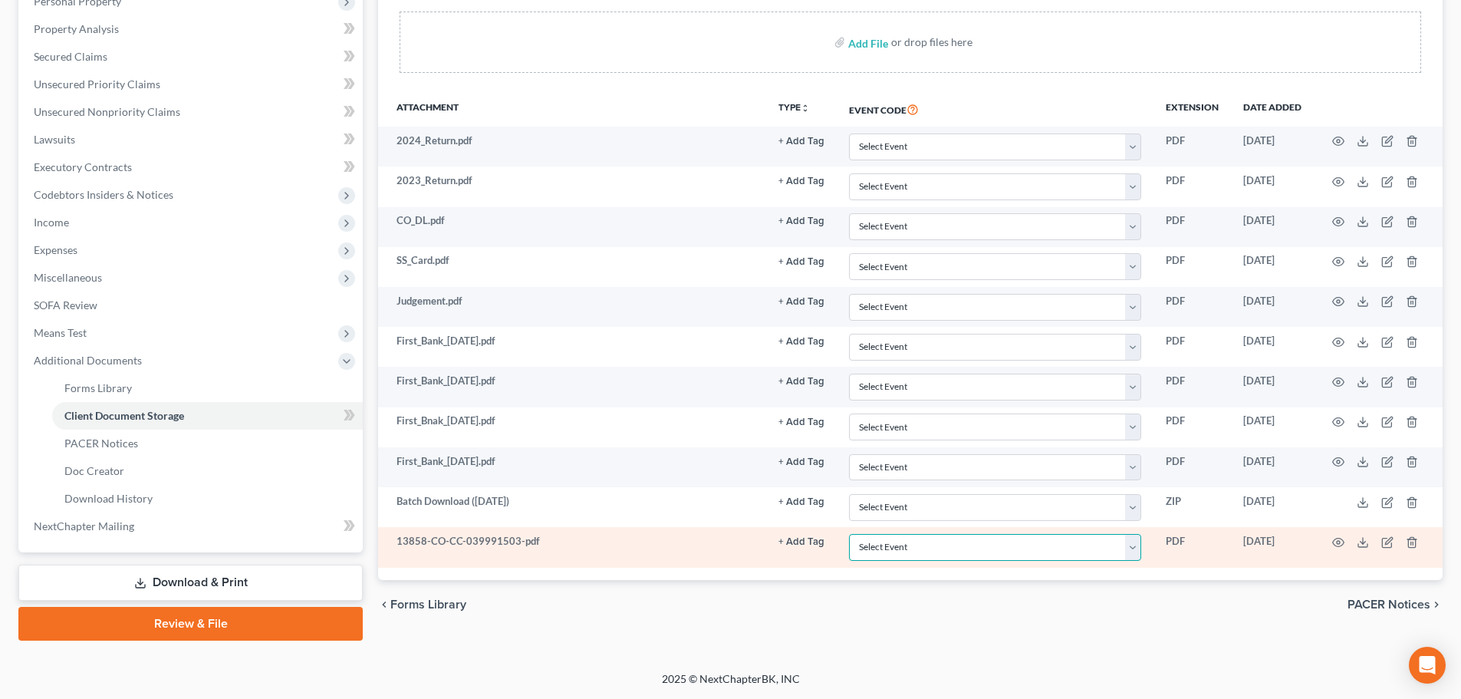
click at [913, 557] on select "Select Event 1009-1.1 Notice of Amendments 20 Largest Unsecured Creditors Amend…" at bounding box center [995, 547] width 292 height 27
select select "5"
click at [849, 534] on select "Select Event 1009-1.1 Notice of Amendments 20 Largest Unsecured Creditors Amend…" at bounding box center [995, 547] width 292 height 27
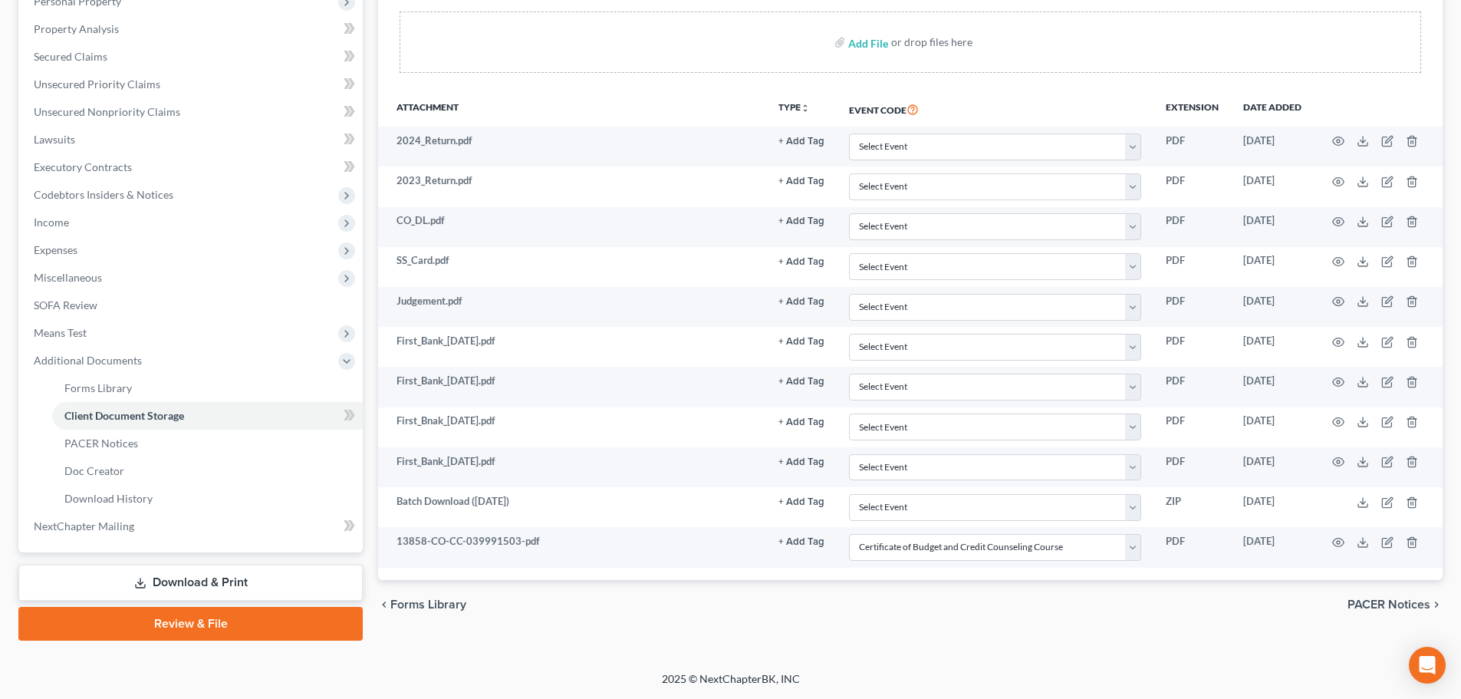
click at [647, 612] on div "chevron_left Forms Library PACER Notices chevron_right" at bounding box center [910, 604] width 1064 height 49
click at [173, 623] on link "Review & File" at bounding box center [190, 624] width 344 height 34
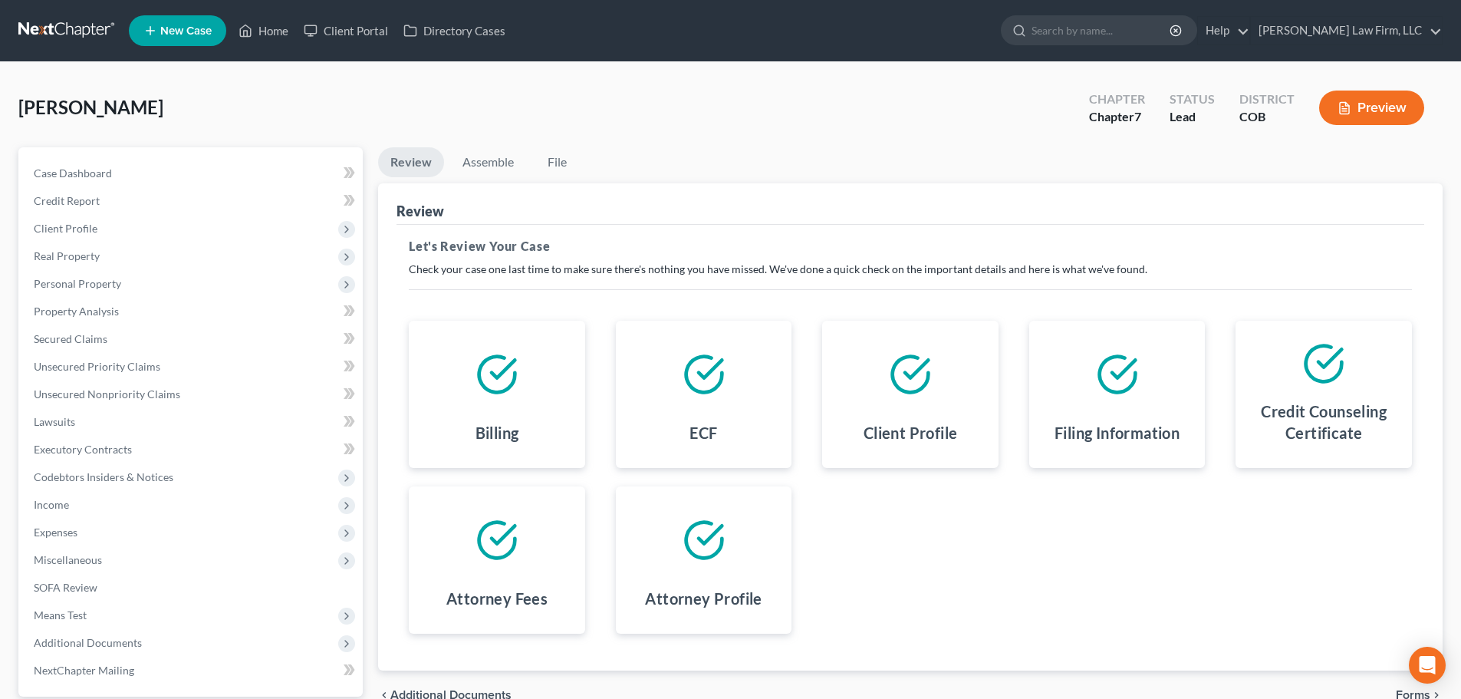
click at [536, 83] on div "Ruskaup, Steven Upgraded Chapter Chapter 7 Status Lead District COB Preview" at bounding box center [730, 114] width 1424 height 67
click at [490, 163] on link "Assemble" at bounding box center [488, 162] width 76 height 30
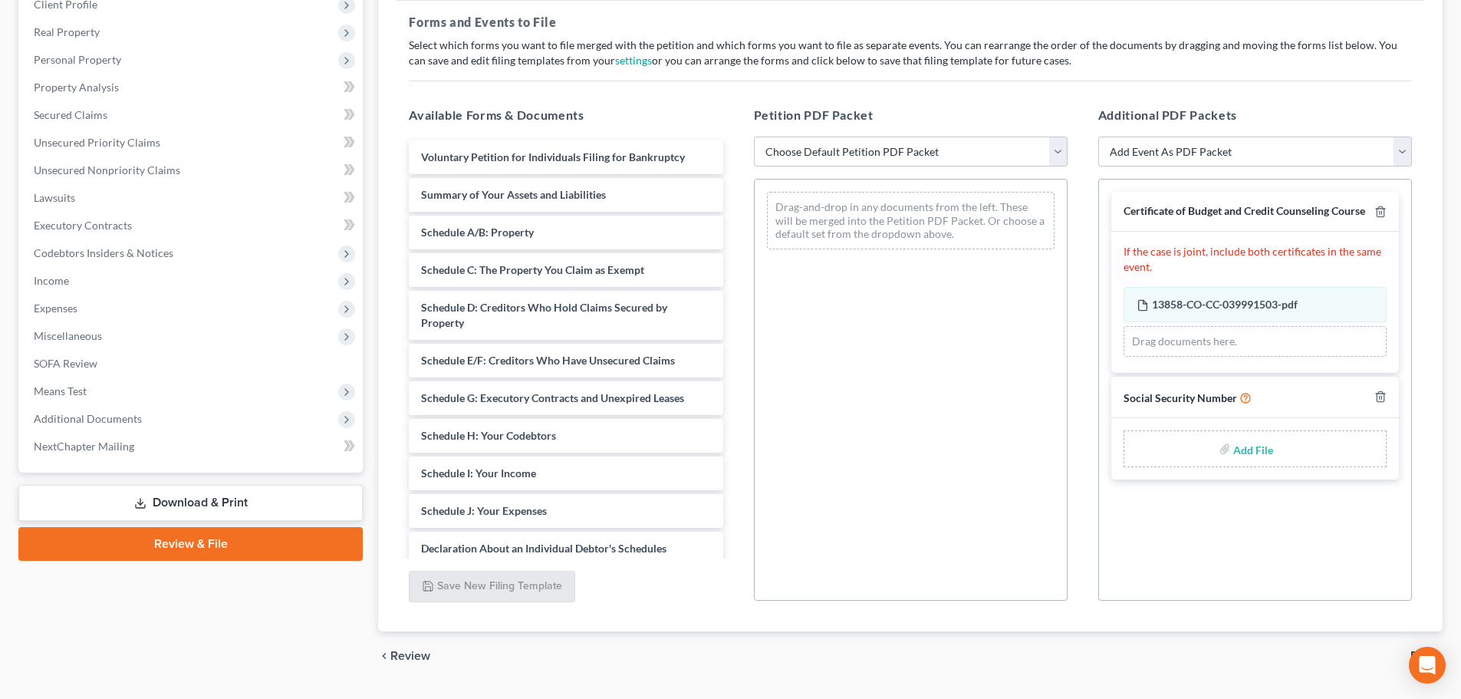
scroll to position [264, 0]
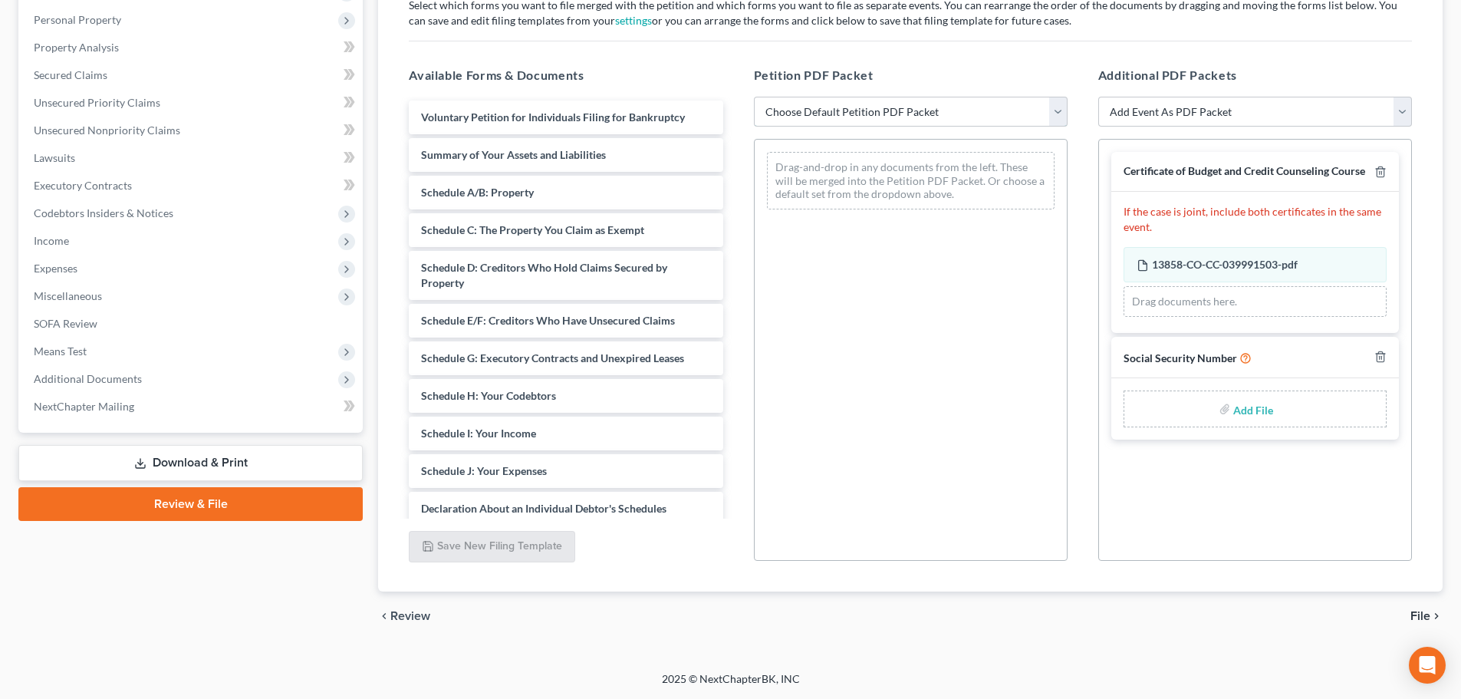
click at [854, 110] on select "Choose Default Petition PDF Packet Emergency Filing (Voluntary Petition and Cre…" at bounding box center [911, 112] width 314 height 31
select select "5"
click at [754, 97] on select "Choose Default Petition PDF Packet Emergency Filing (Voluntary Petition and Cre…" at bounding box center [911, 112] width 314 height 31
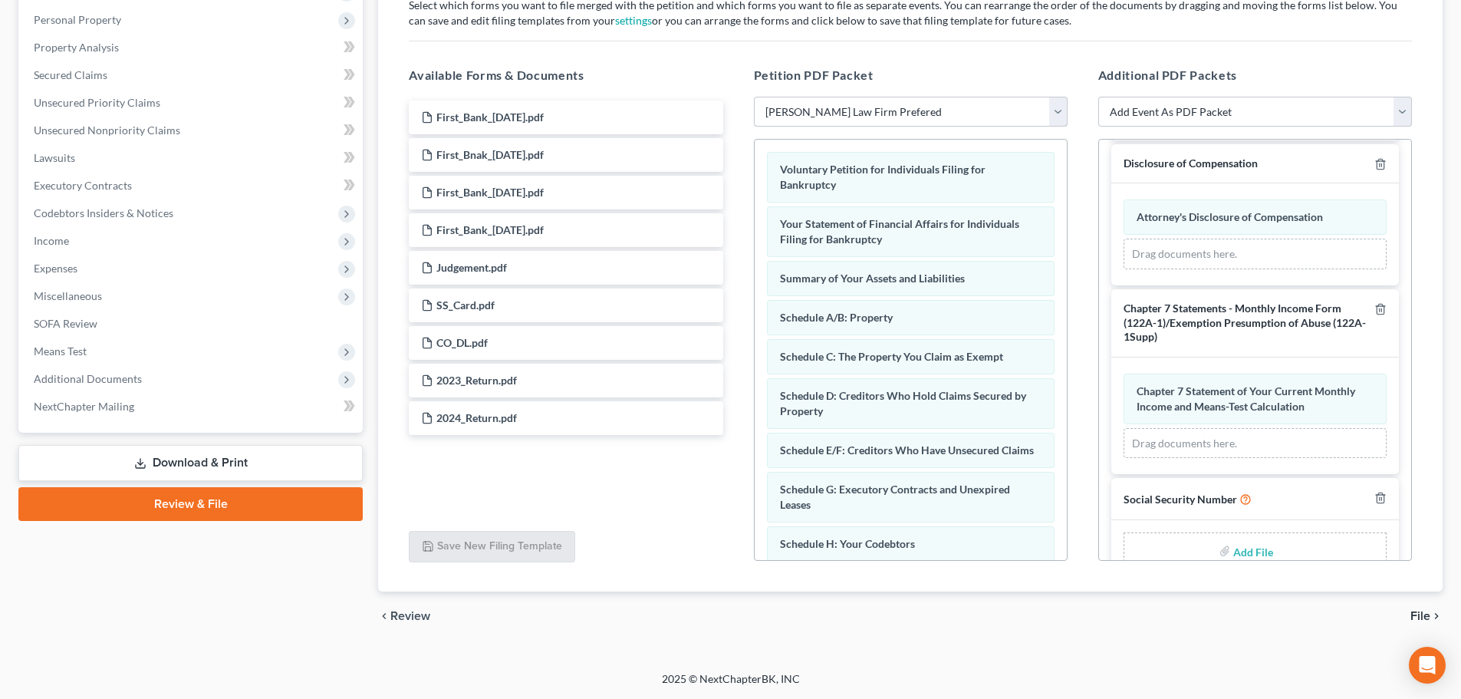
scroll to position [400, 0]
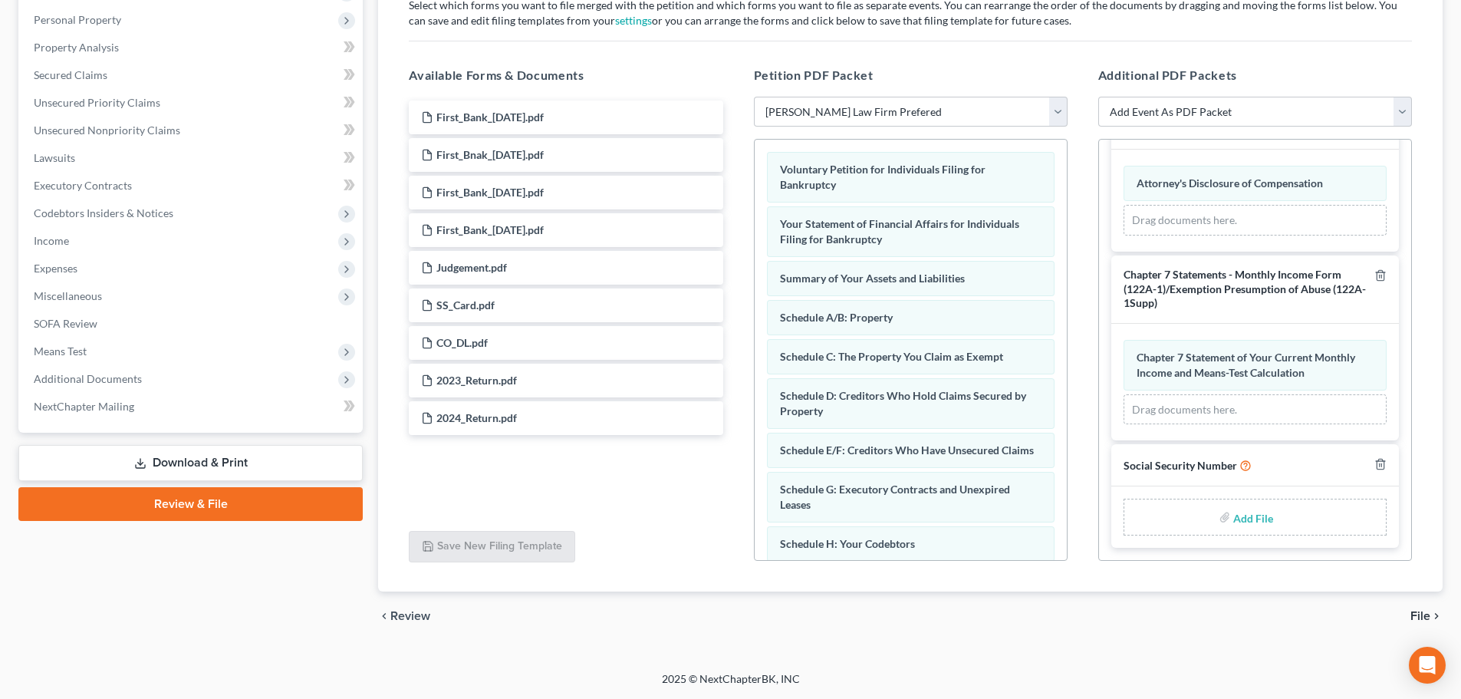
click at [1233, 515] on label "Add File" at bounding box center [1254, 519] width 43 height 28
click at [1242, 523] on input "file" at bounding box center [1251, 517] width 37 height 28
type input "C:\fakepath\2025-09-03 Signed SSN.pdf"
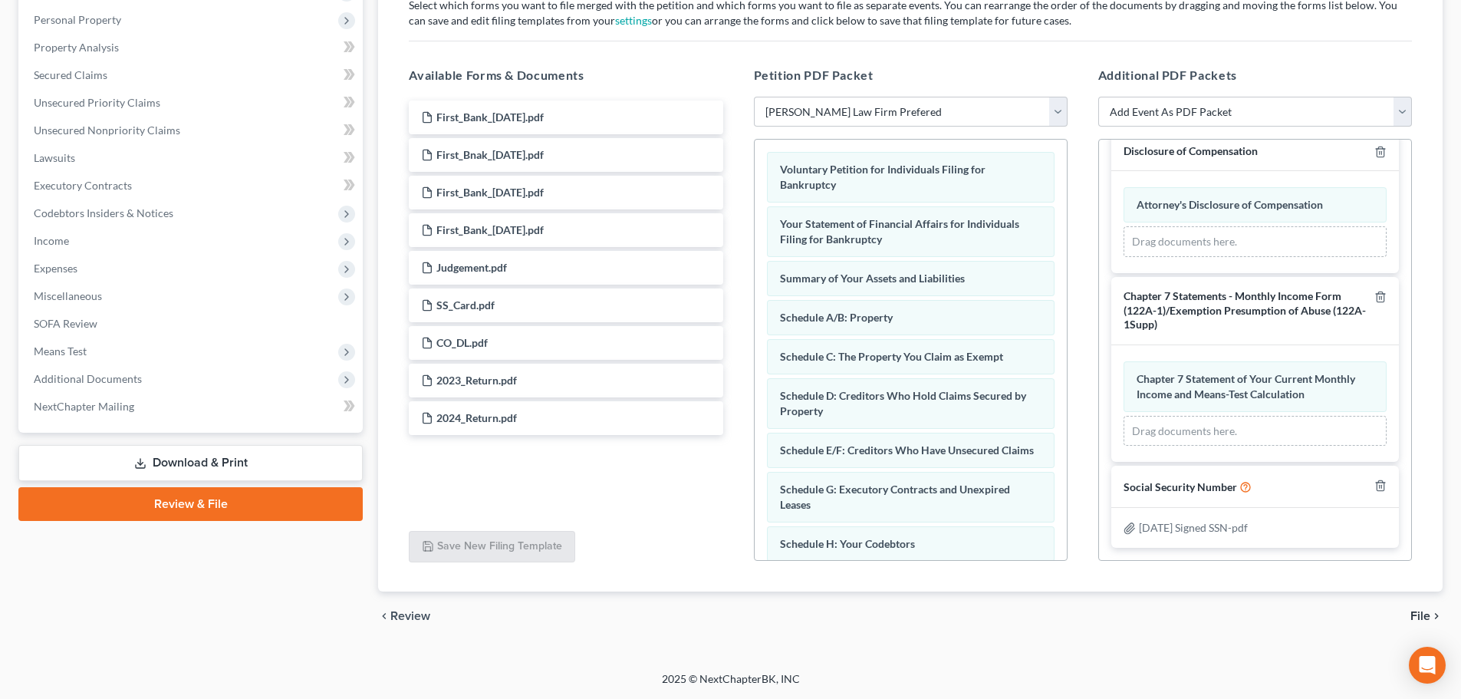
scroll to position [379, 0]
click at [1425, 613] on span "File" at bounding box center [1420, 616] width 20 height 12
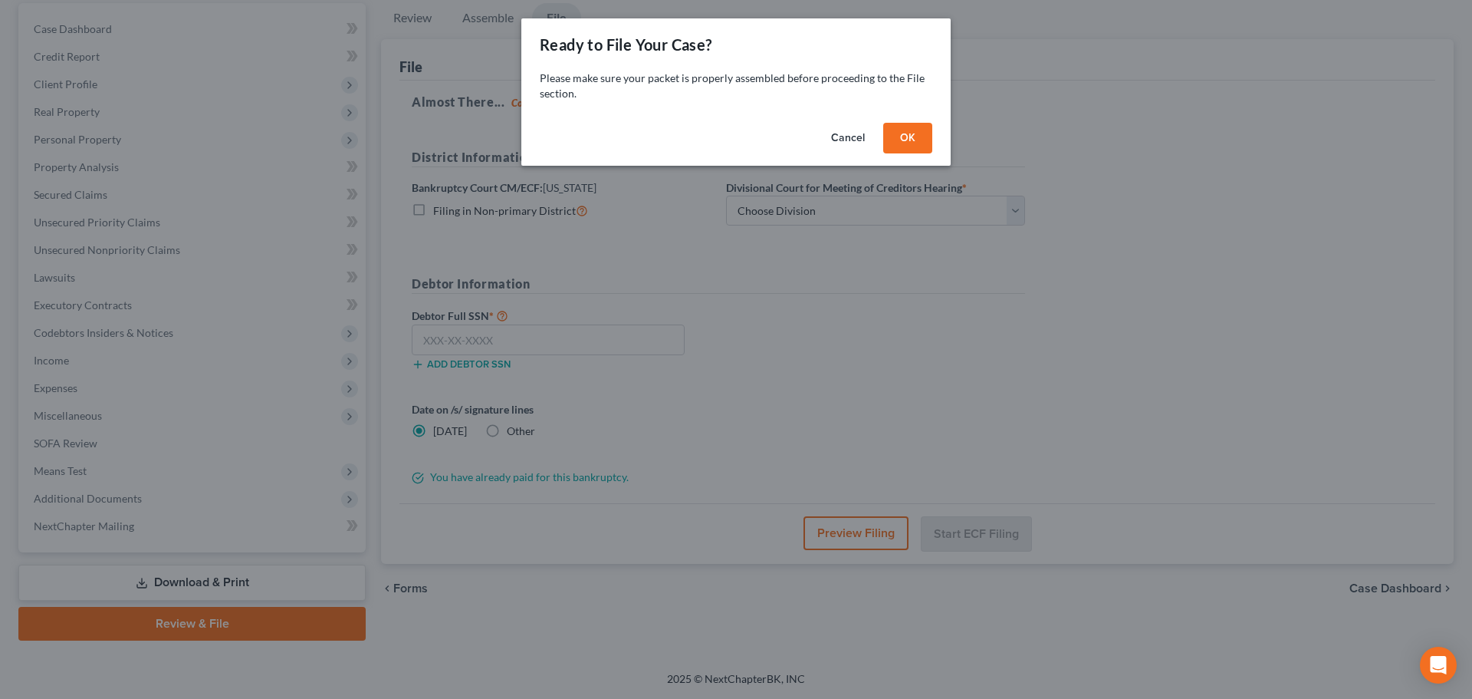
click at [845, 139] on button "Cancel" at bounding box center [848, 138] width 58 height 31
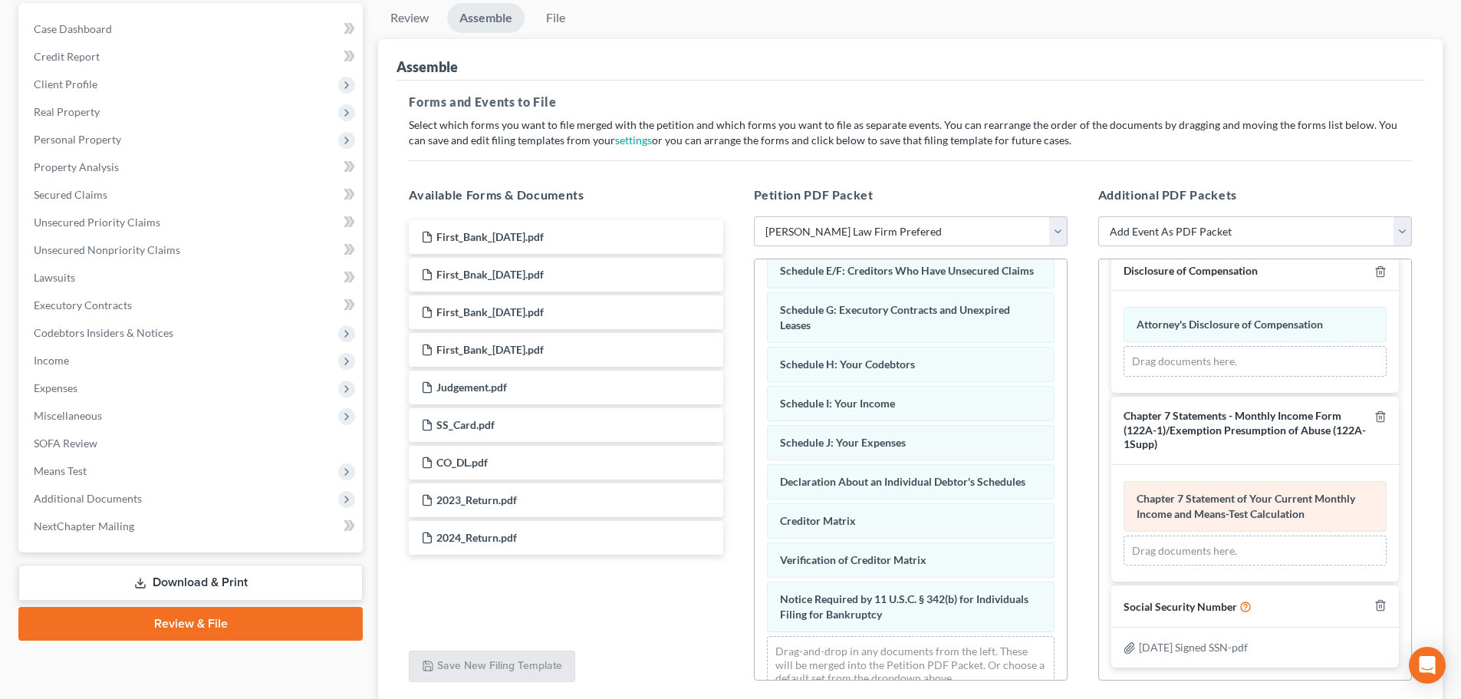
scroll to position [340, 0]
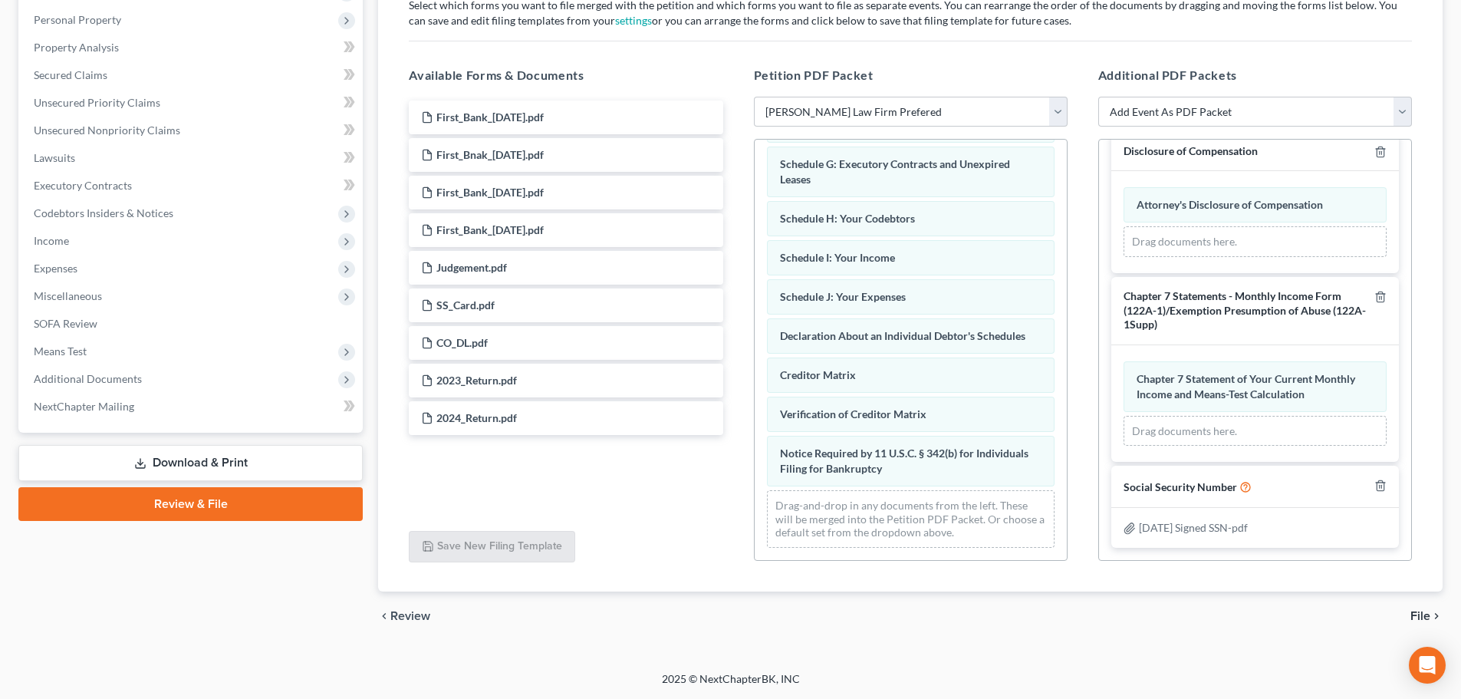
click at [1433, 618] on icon "chevron_right" at bounding box center [1436, 616] width 12 height 12
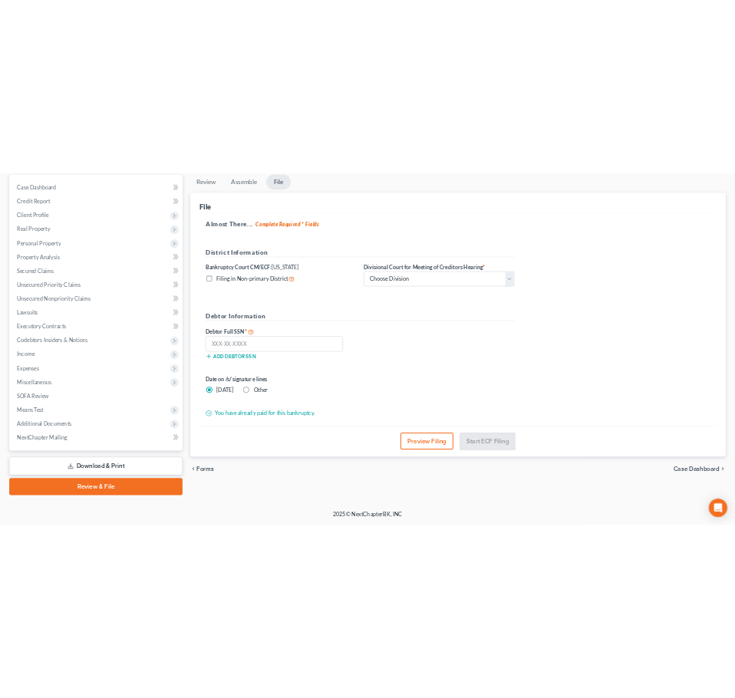
scroll to position [144, 0]
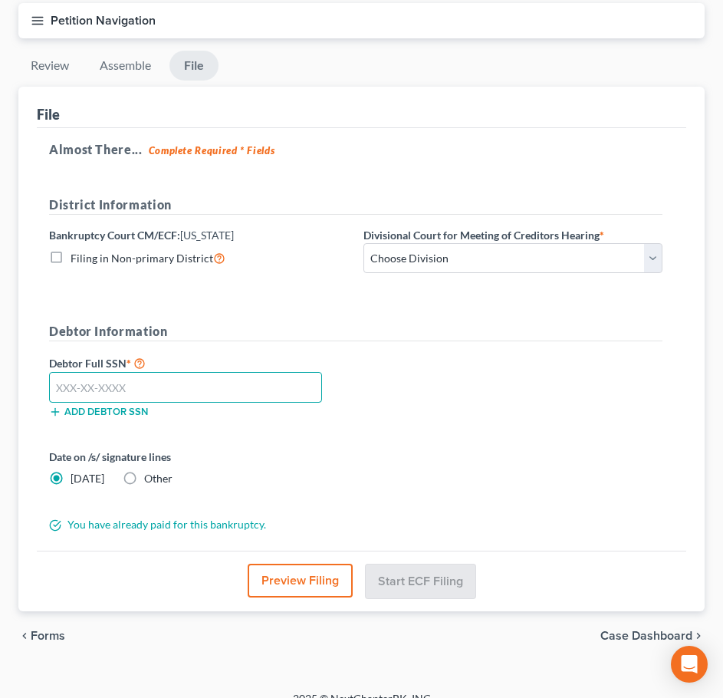
click at [110, 385] on input "text" at bounding box center [185, 387] width 273 height 31
type input "521-35-7153"
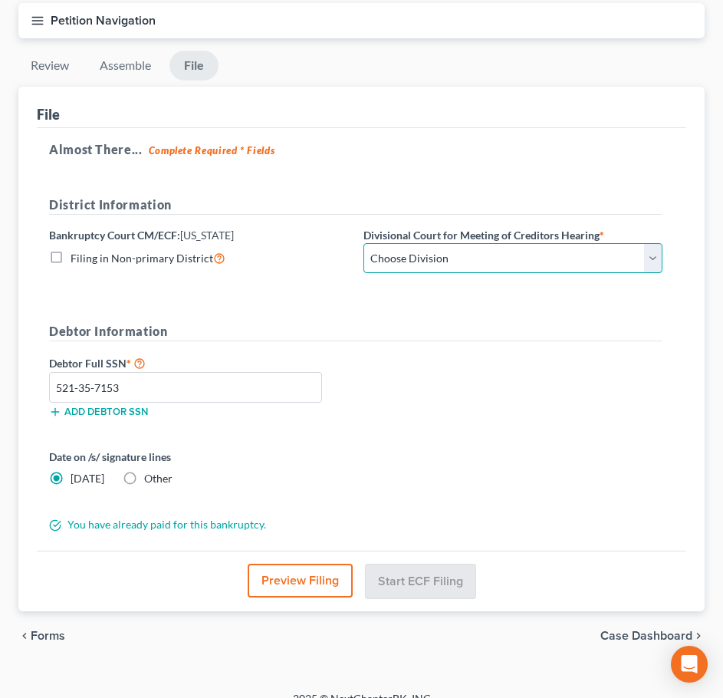
click at [385, 266] on select "Choose Division Denver" at bounding box center [512, 258] width 299 height 31
select select "0"
click at [363, 243] on select "Choose Division Denver" at bounding box center [512, 258] width 299 height 31
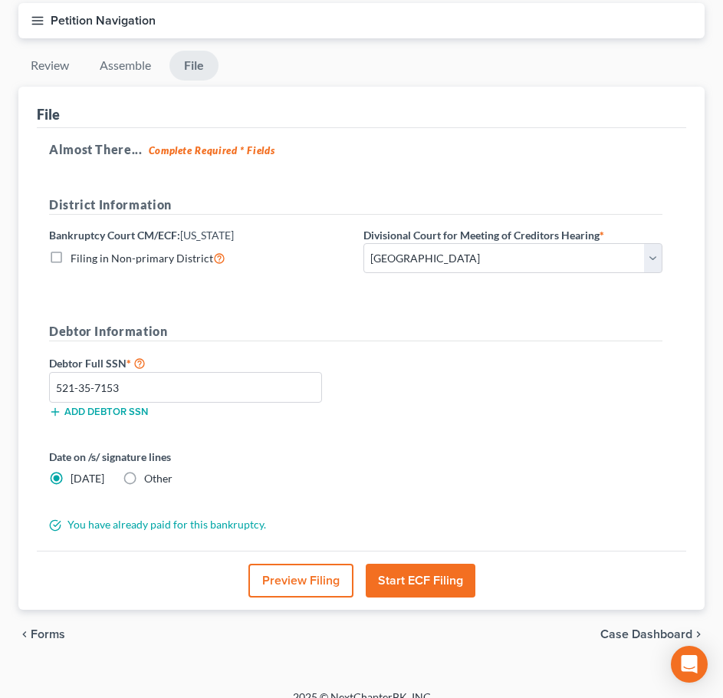
click at [390, 578] on button "Start ECF Filing" at bounding box center [421, 581] width 110 height 34
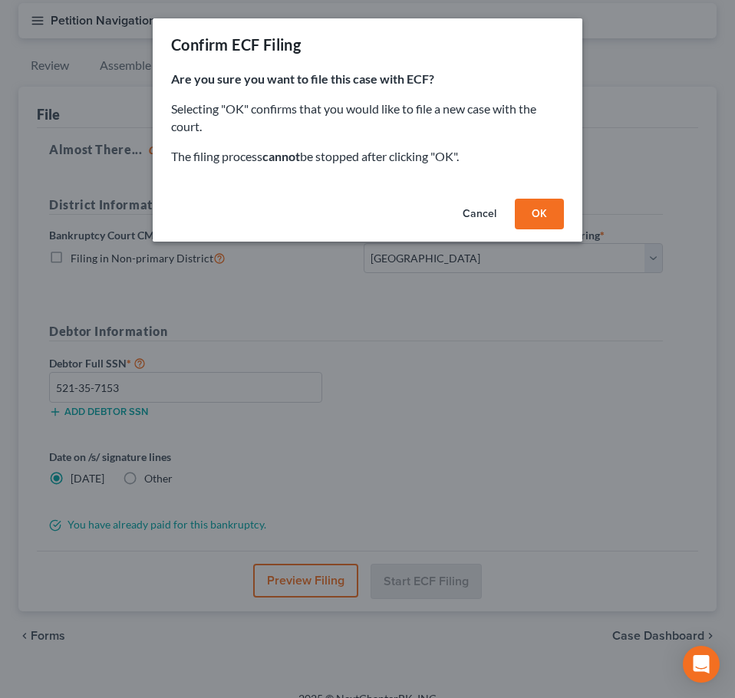
click at [542, 218] on button "OK" at bounding box center [538, 214] width 49 height 31
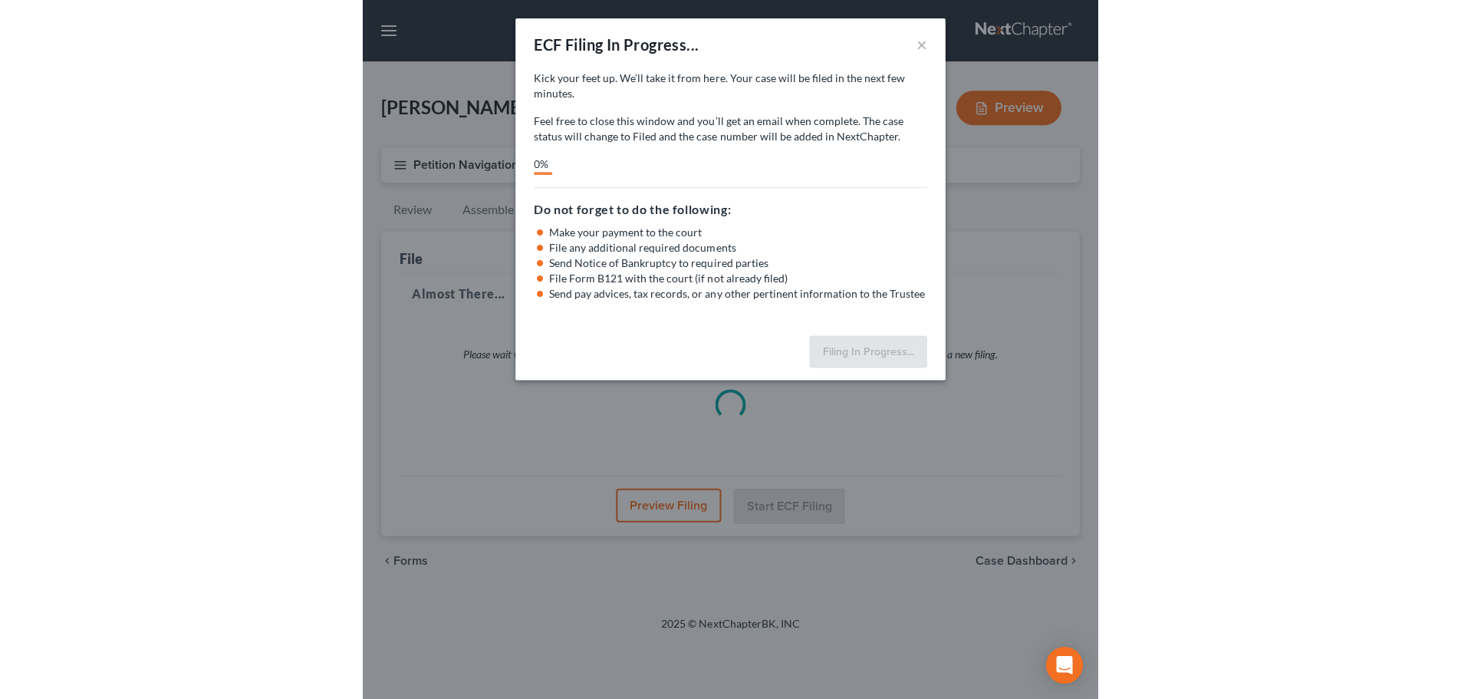
scroll to position [0, 0]
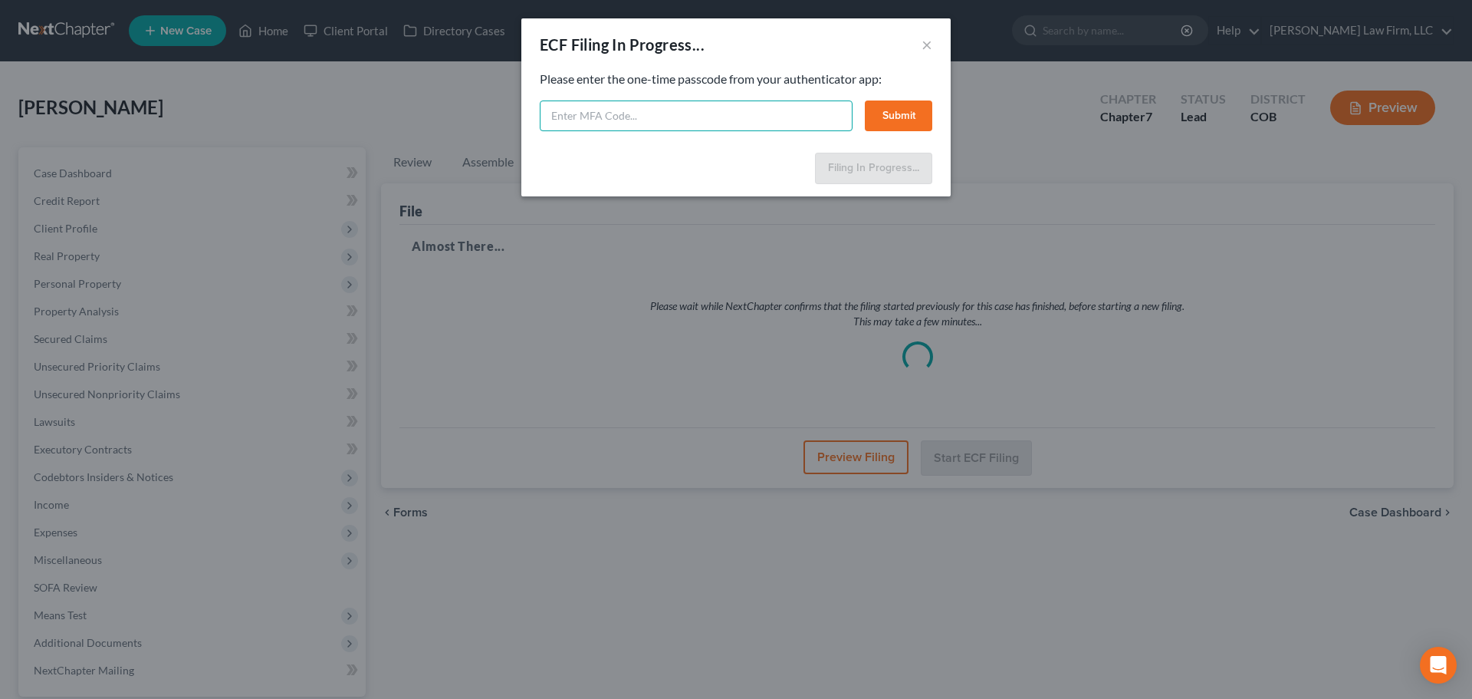
click at [674, 117] on input "text" at bounding box center [696, 115] width 313 height 31
type input "459718"
click at [909, 117] on button "Submit" at bounding box center [898, 115] width 67 height 31
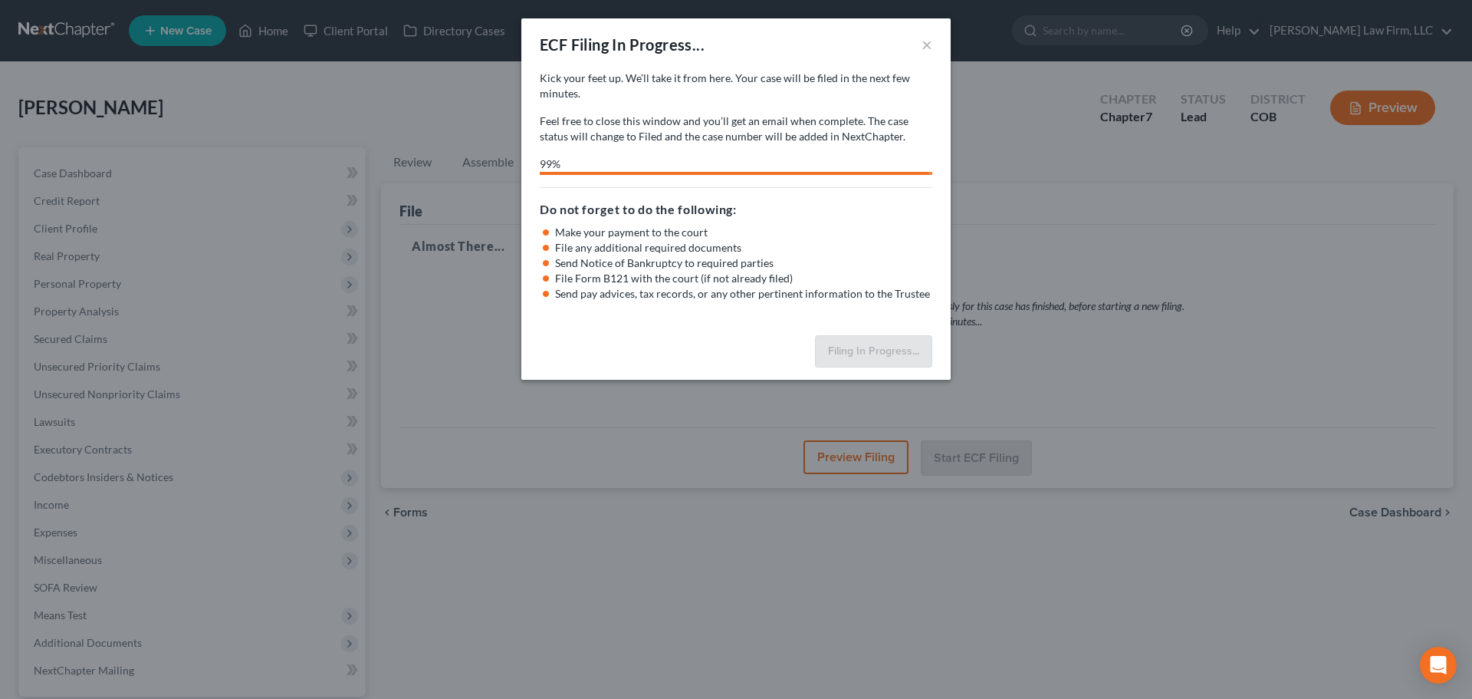
select select "0"
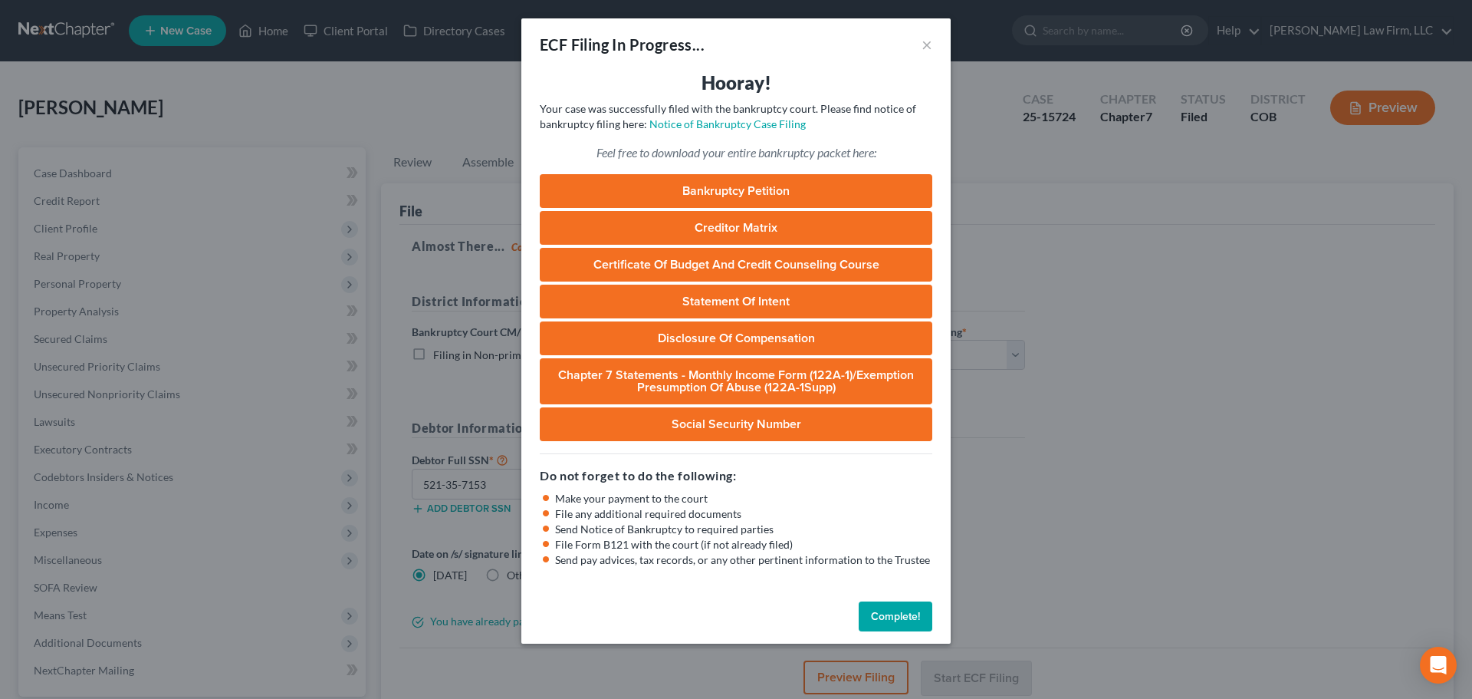
click at [885, 614] on button "Complete!" at bounding box center [896, 616] width 74 height 31
